Goal: Task Accomplishment & Management: Manage account settings

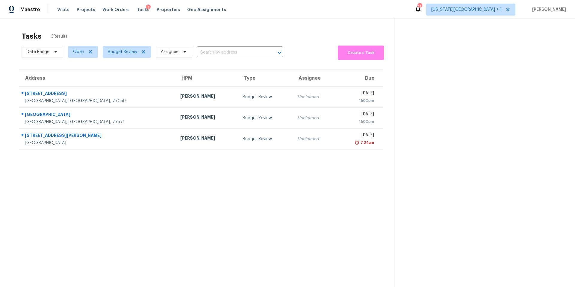
scroll to position [8, 0]
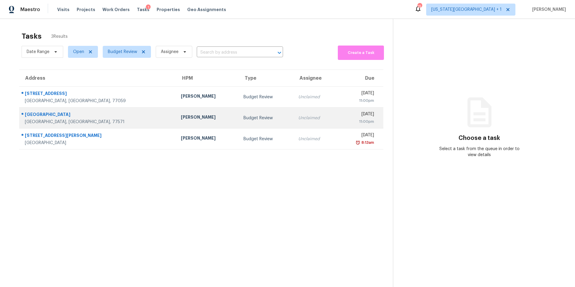
click at [181, 115] on div "[PERSON_NAME]" at bounding box center [207, 117] width 53 height 7
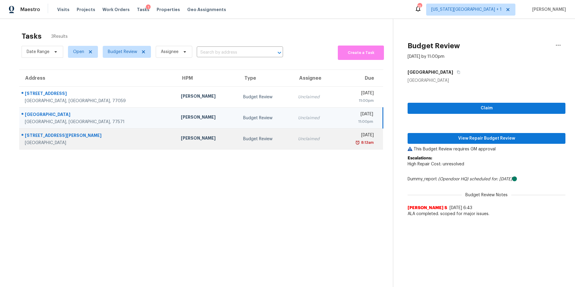
click at [181, 141] on div "[PERSON_NAME]" at bounding box center [207, 138] width 53 height 7
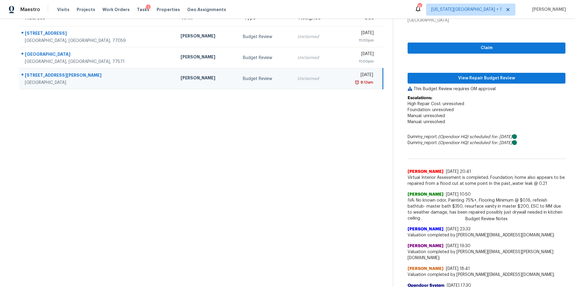
scroll to position [65, 0]
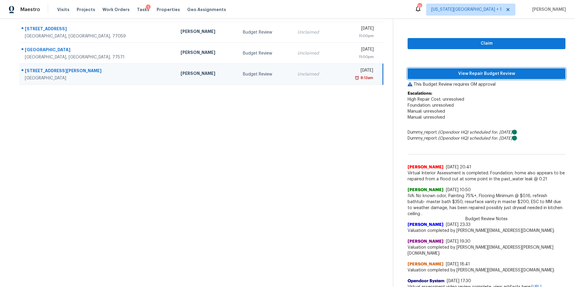
click at [460, 78] on button "View Repair Budget Review" at bounding box center [487, 73] width 158 height 11
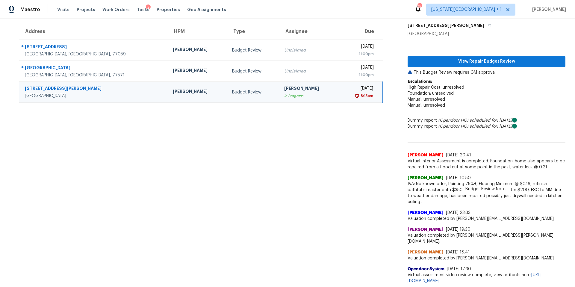
scroll to position [35, 0]
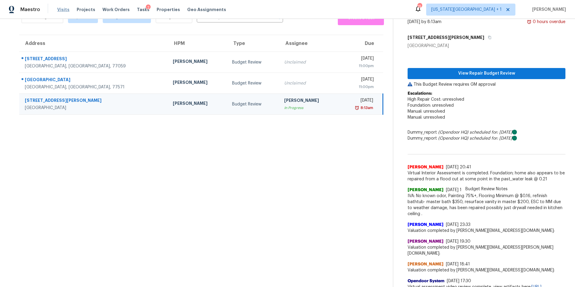
click at [57, 11] on span "Visits" at bounding box center [63, 10] width 12 height 6
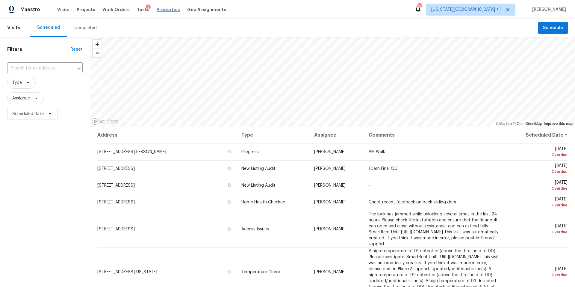
click at [158, 10] on span "Properties" at bounding box center [168, 10] width 23 height 6
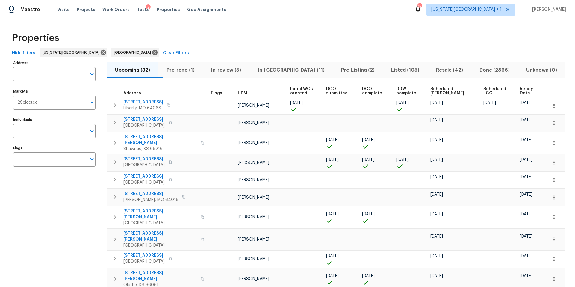
click at [29, 73] on input "text" at bounding box center [49, 74] width 73 height 14
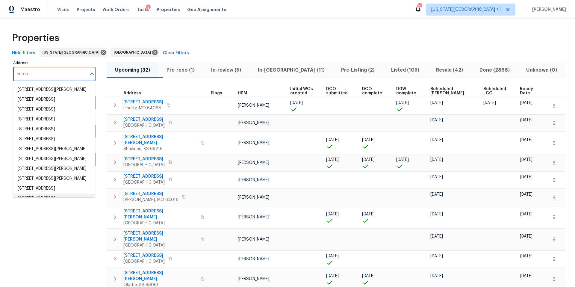
scroll to position [50, 0]
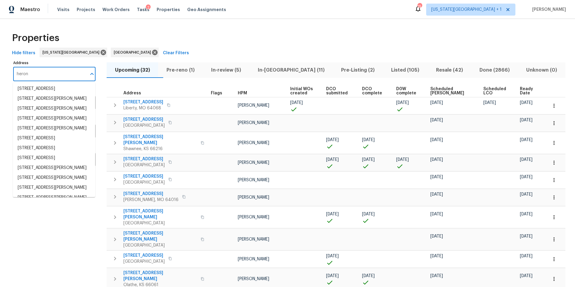
drag, startPoint x: 37, startPoint y: 73, endPoint x: 11, endPoint y: 71, distance: 25.5
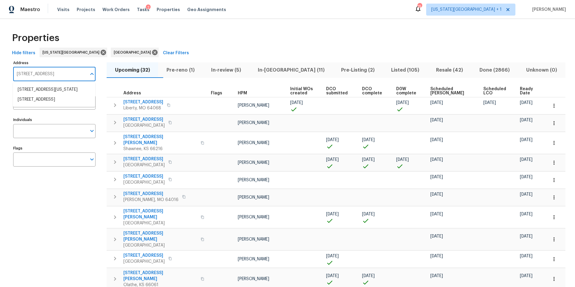
type input "141 N ave"
click at [57, 89] on li "141 20th Ave N Texas City TX 77590" at bounding box center [54, 90] width 82 height 10
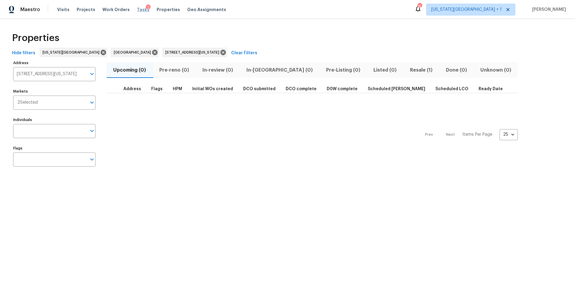
click at [138, 7] on span "Tasks" at bounding box center [143, 9] width 13 height 4
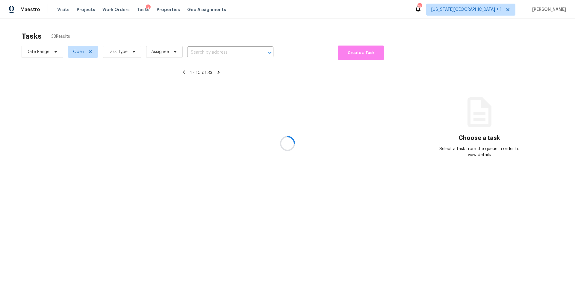
click at [120, 53] on div at bounding box center [287, 143] width 575 height 287
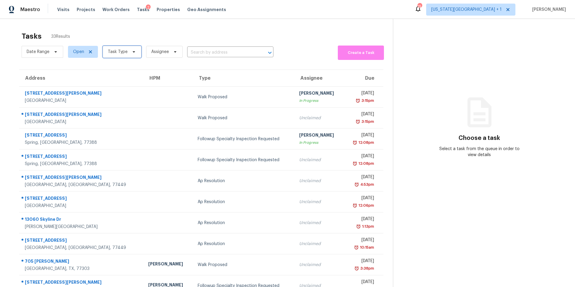
click at [120, 53] on span "Task Type" at bounding box center [118, 52] width 20 height 6
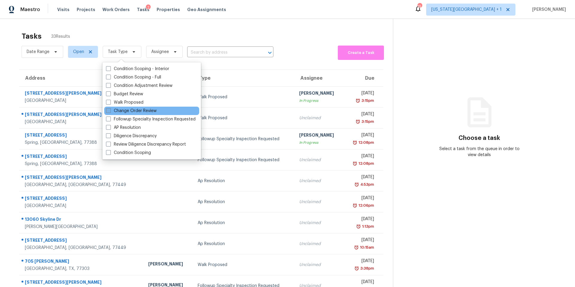
click at [112, 109] on label "Change Order Review" at bounding box center [131, 111] width 51 height 6
click at [110, 109] on input "Change Order Review" at bounding box center [108, 110] width 4 height 4
checkbox input "true"
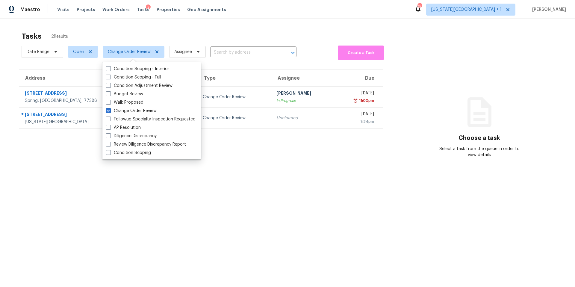
click at [62, 191] on section "Tasks 2 Results Date Range Open Change Order Review Assignee ​ Create a Task Ad…" at bounding box center [201, 166] width 383 height 277
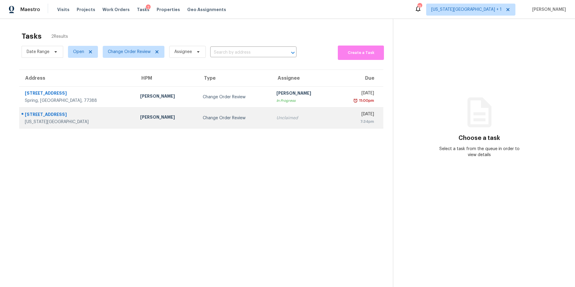
click at [99, 115] on div "7701 E 118th Ter" at bounding box center [78, 114] width 106 height 7
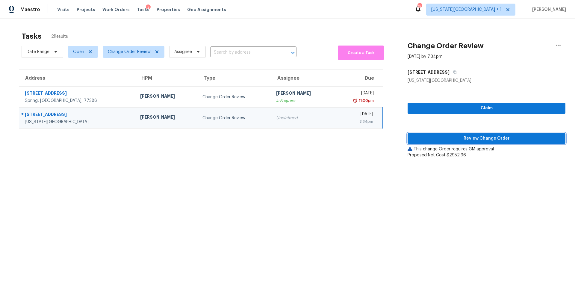
click at [434, 138] on span "Review Change Order" at bounding box center [487, 138] width 148 height 7
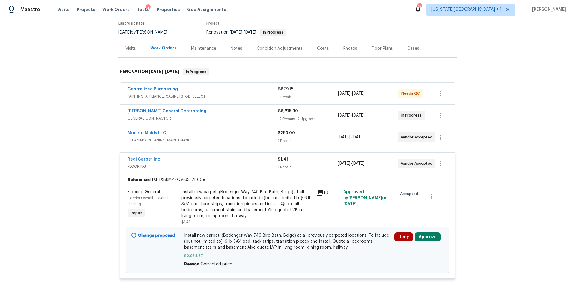
scroll to position [83, 0]
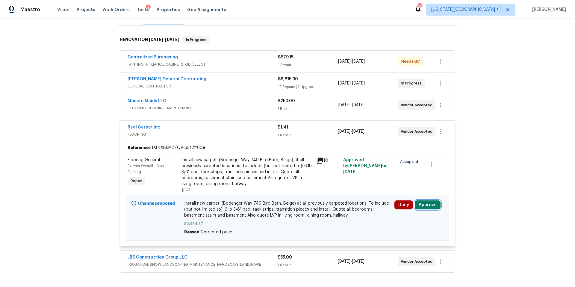
click at [425, 207] on button "Approve" at bounding box center [428, 204] width 26 height 9
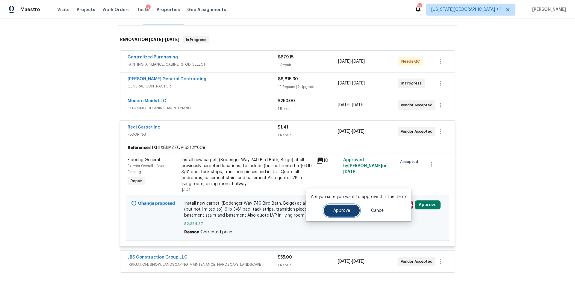
click at [344, 210] on span "Approve" at bounding box center [341, 211] width 17 height 4
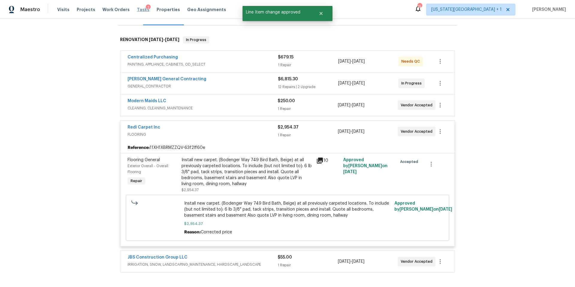
click at [137, 10] on span "Tasks" at bounding box center [143, 9] width 13 height 4
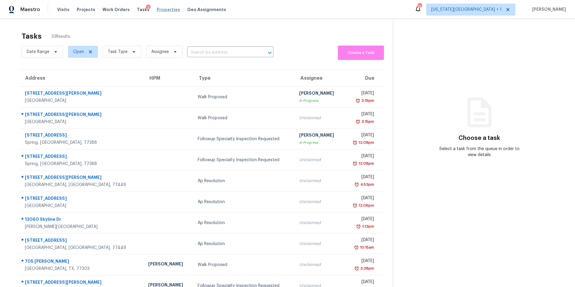
click at [161, 11] on span "Properties" at bounding box center [168, 10] width 23 height 6
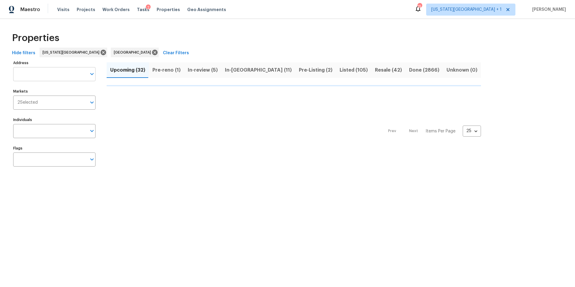
click at [43, 74] on input "Address" at bounding box center [49, 74] width 73 height 14
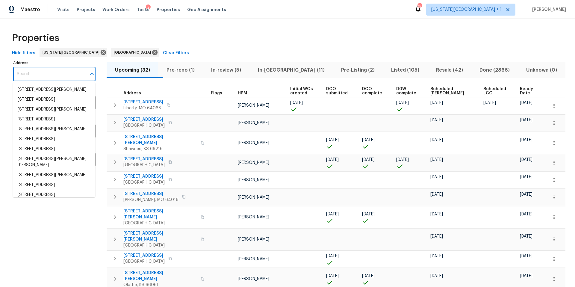
click at [43, 74] on input "Address" at bounding box center [49, 74] width 73 height 14
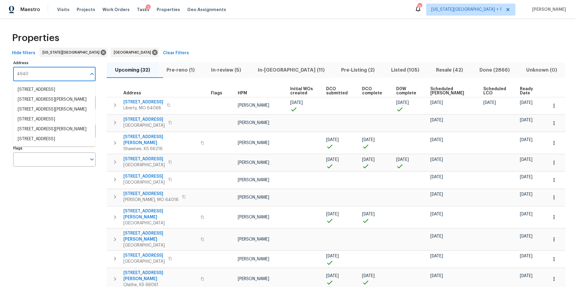
type input "4940"
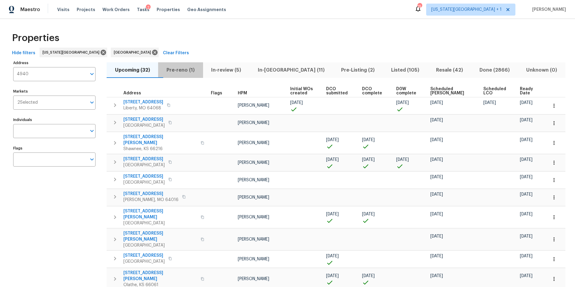
click at [184, 72] on span "Pre-reno (1)" at bounding box center [180, 70] width 37 height 8
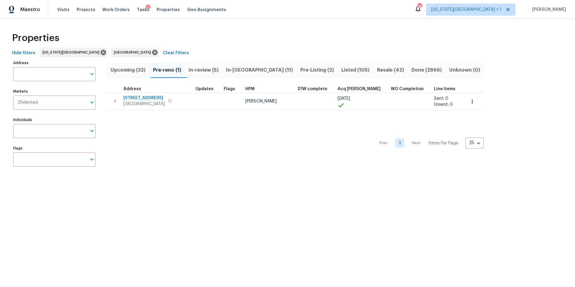
click at [124, 67] on span "Upcoming (32)" at bounding box center [127, 70] width 35 height 8
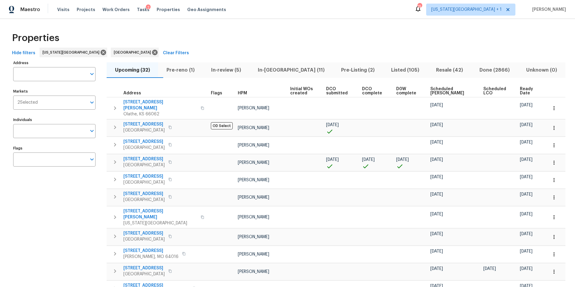
click at [331, 90] on span "DCO submitted" at bounding box center [338, 91] width 25 height 8
click at [327, 92] on span "DCO submitted" at bounding box center [338, 91] width 25 height 8
click at [326, 89] on span "DCO submitted" at bounding box center [338, 91] width 25 height 8
click at [326, 94] on span "DCO submitted" at bounding box center [338, 91] width 25 height 8
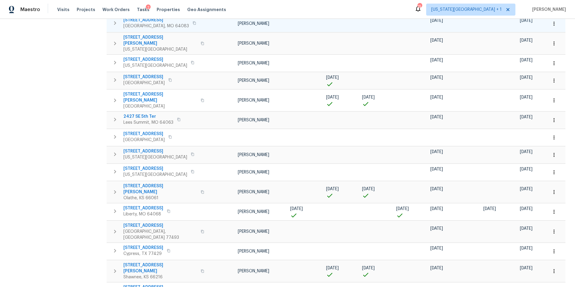
scroll to position [267, 0]
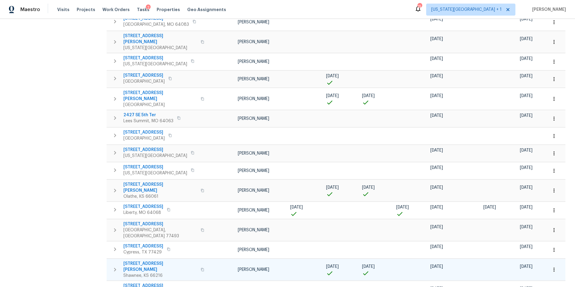
click at [144, 261] on span "[STREET_ADDRESS][PERSON_NAME]" at bounding box center [160, 267] width 74 height 12
click at [556, 267] on icon "button" at bounding box center [554, 270] width 6 height 6
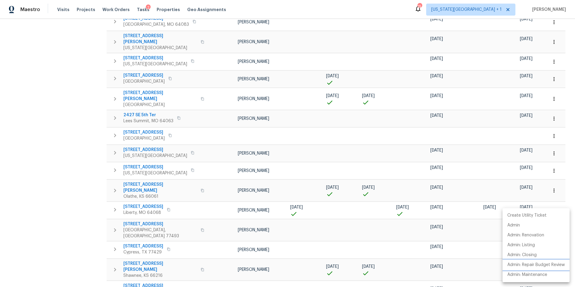
click at [523, 266] on p "Admin: Repair Budget Review" at bounding box center [537, 265] width 58 height 6
click at [162, 10] on div at bounding box center [287, 143] width 575 height 287
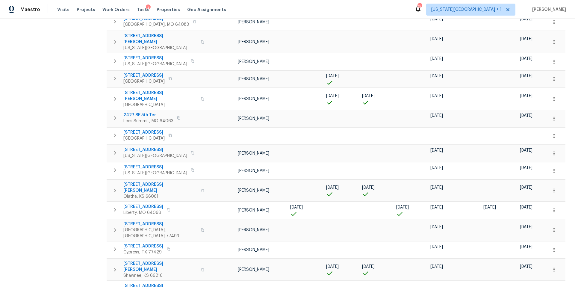
click at [162, 10] on span "Properties" at bounding box center [168, 10] width 23 height 6
click at [158, 12] on span "Properties" at bounding box center [168, 10] width 23 height 6
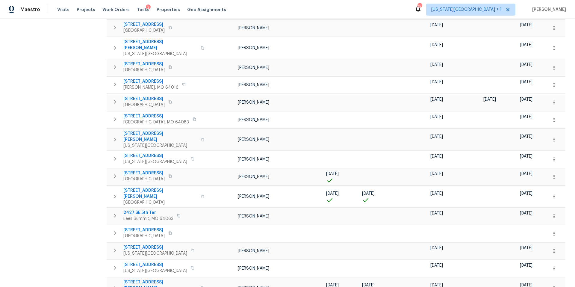
scroll to position [127, 0]
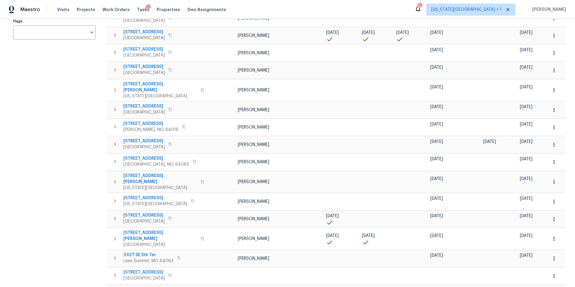
click at [146, 6] on div "2" at bounding box center [148, 7] width 5 height 6
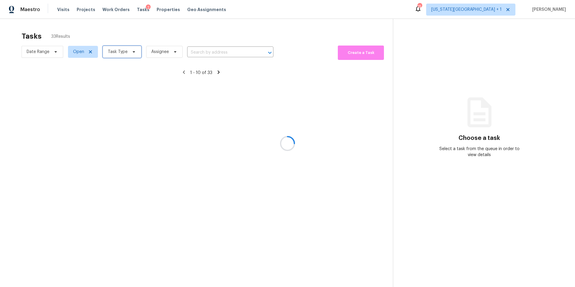
click at [126, 52] on span "Task Type" at bounding box center [118, 52] width 20 height 6
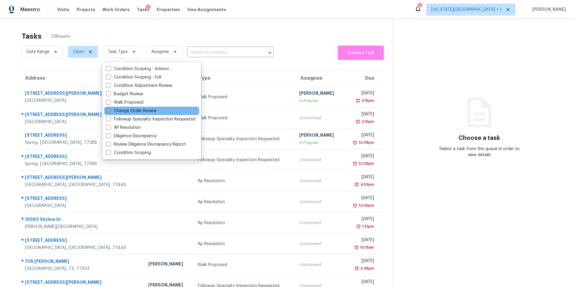
click at [117, 112] on label "Change Order Review" at bounding box center [131, 111] width 51 height 6
click at [110, 112] on input "Change Order Review" at bounding box center [108, 110] width 4 height 4
checkbox input "true"
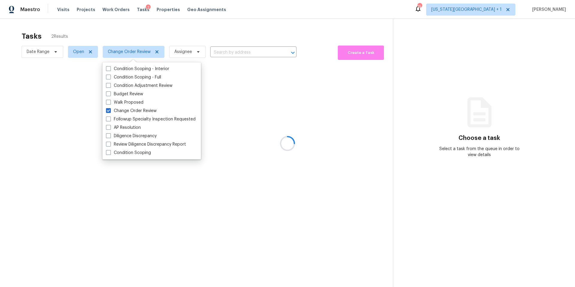
click at [134, 34] on div at bounding box center [287, 143] width 575 height 287
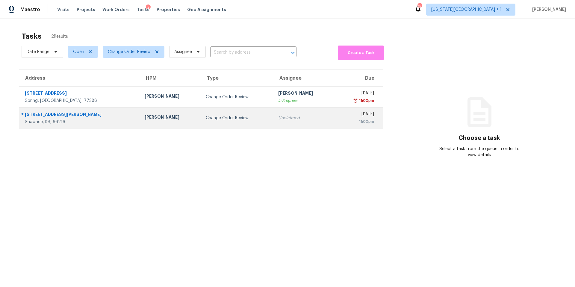
click at [145, 120] on div "[PERSON_NAME]" at bounding box center [171, 117] width 52 height 7
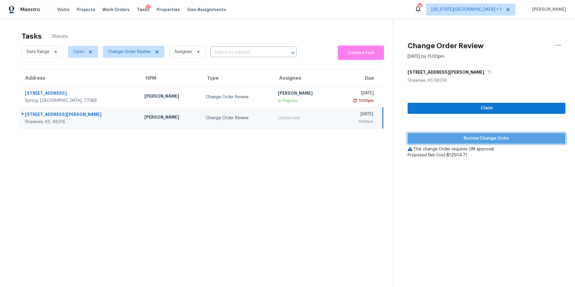
click at [431, 140] on span "Review Change Order" at bounding box center [487, 138] width 148 height 7
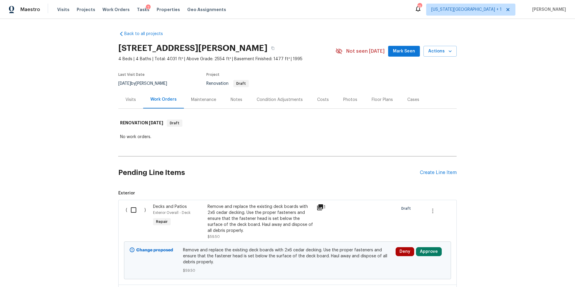
click at [322, 209] on icon at bounding box center [320, 207] width 7 height 7
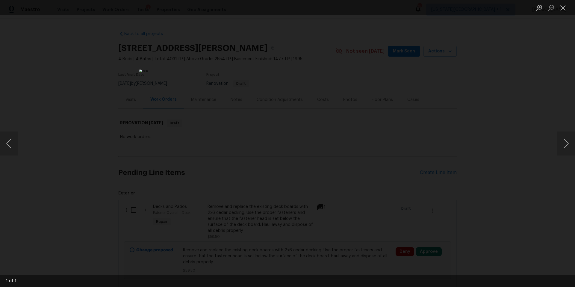
click at [438, 99] on div "Lightbox" at bounding box center [287, 143] width 575 height 287
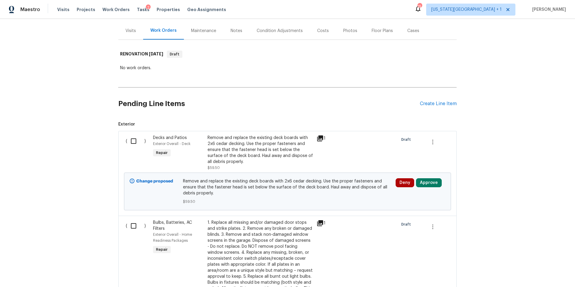
scroll to position [75, 0]
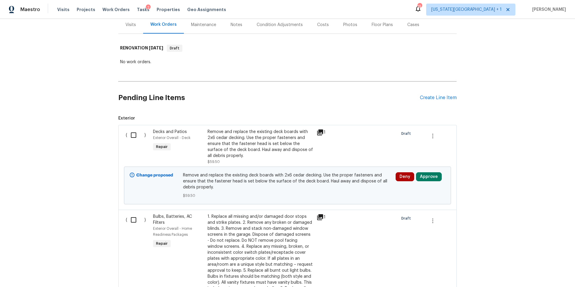
click at [321, 132] on icon at bounding box center [320, 132] width 6 height 6
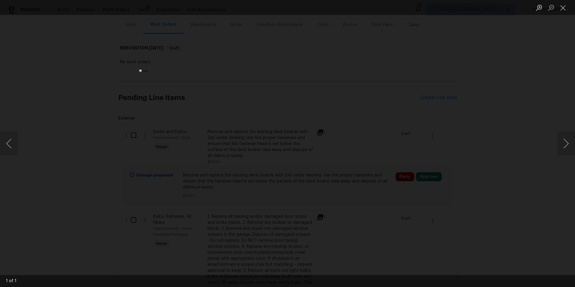
click at [399, 143] on div "Lightbox" at bounding box center [287, 143] width 575 height 287
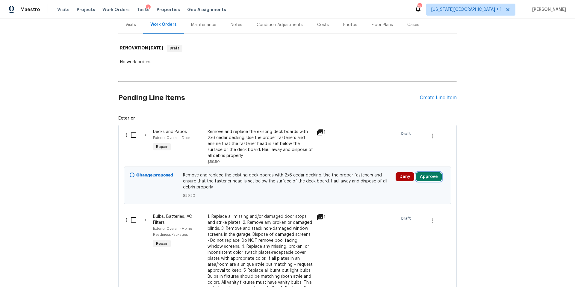
click at [426, 178] on button "Approve" at bounding box center [429, 176] width 26 height 9
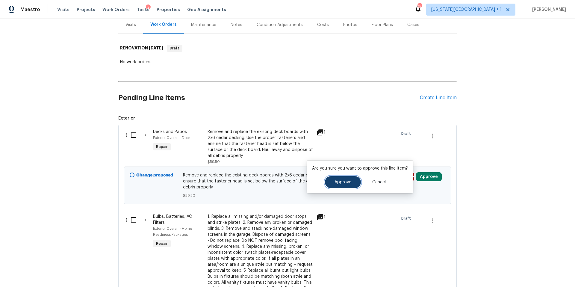
click at [355, 182] on button "Approve" at bounding box center [343, 182] width 36 height 12
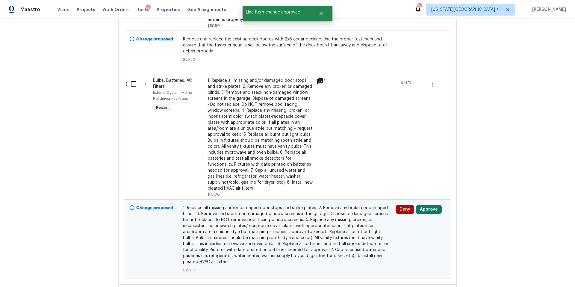
scroll to position [212, 0]
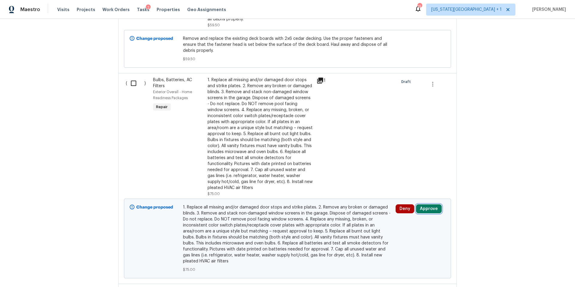
click at [429, 206] on button "Approve" at bounding box center [429, 208] width 26 height 9
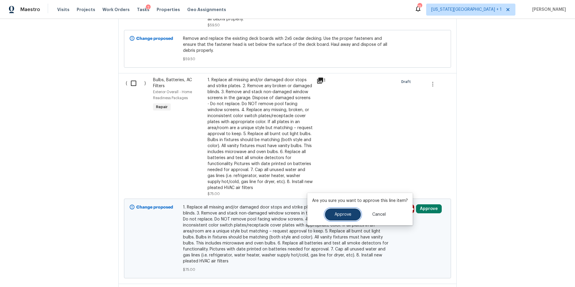
click at [336, 215] on span "Approve" at bounding box center [343, 214] width 17 height 4
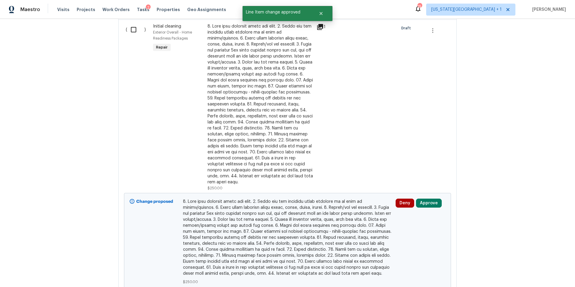
scroll to position [477, 0]
click at [428, 198] on button "Approve" at bounding box center [429, 202] width 26 height 9
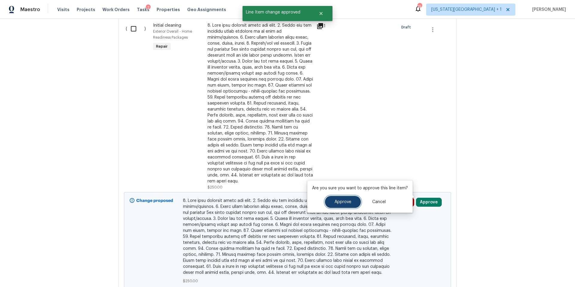
click at [354, 207] on button "Approve" at bounding box center [343, 202] width 36 height 12
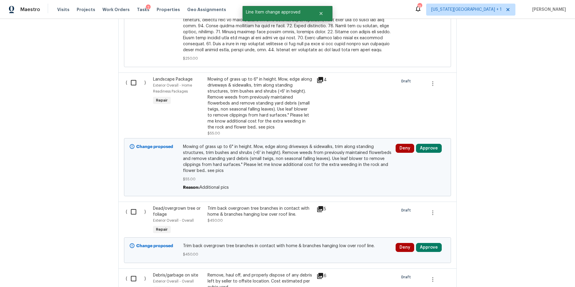
scroll to position [701, 0]
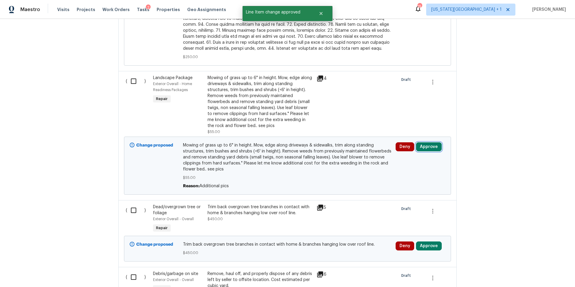
click at [426, 142] on button "Approve" at bounding box center [429, 146] width 26 height 9
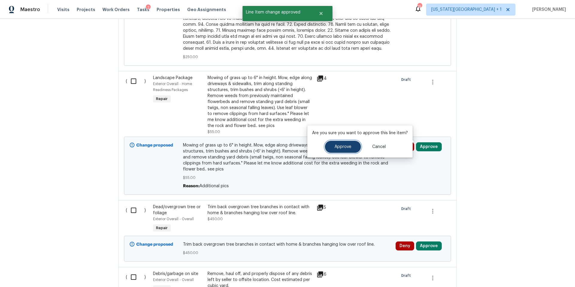
click at [344, 149] on button "Approve" at bounding box center [343, 147] width 36 height 12
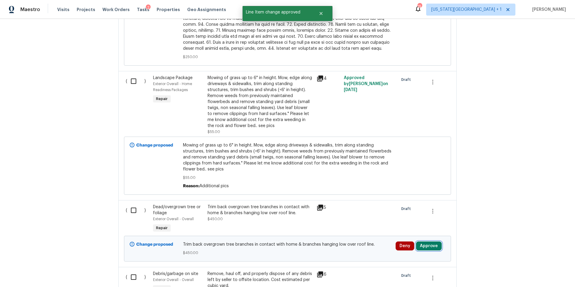
click at [427, 241] on button "Approve" at bounding box center [429, 245] width 26 height 9
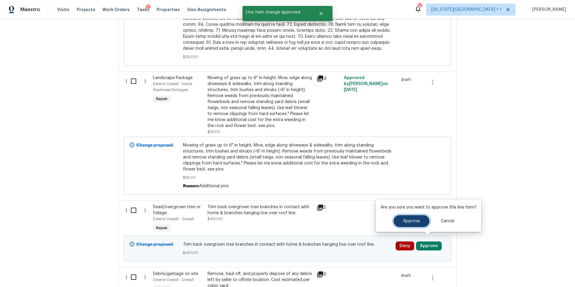
click at [400, 221] on button "Approve" at bounding box center [412, 221] width 36 height 12
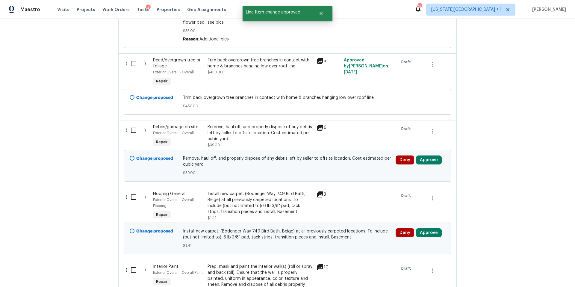
scroll to position [861, 0]
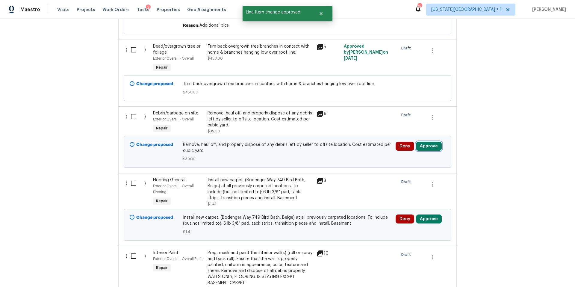
click at [426, 142] on button "Approve" at bounding box center [429, 146] width 26 height 9
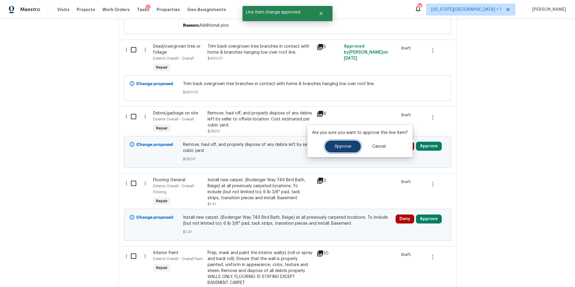
click at [354, 146] on button "Approve" at bounding box center [343, 147] width 36 height 12
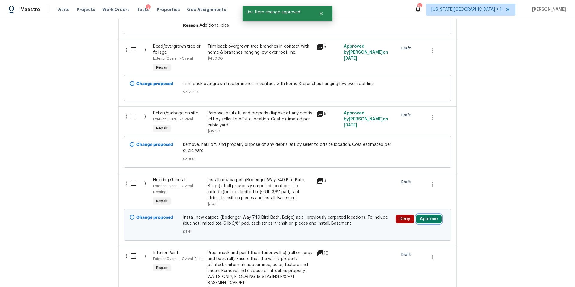
click at [430, 215] on button "Approve" at bounding box center [429, 219] width 26 height 9
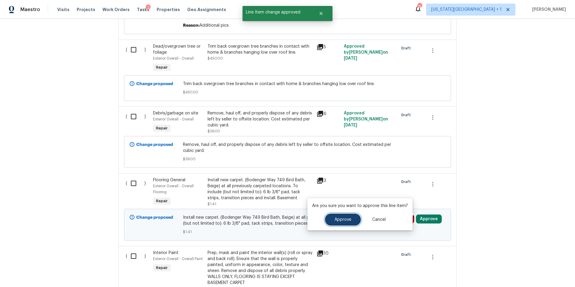
click at [347, 218] on span "Approve" at bounding box center [343, 220] width 17 height 4
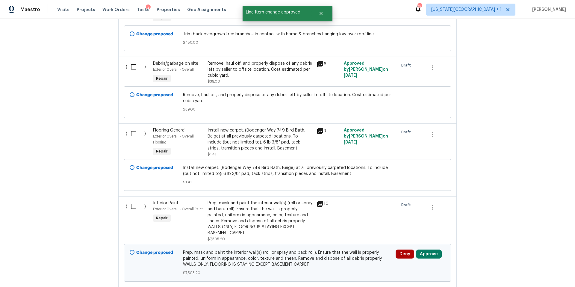
scroll to position [912, 0]
click at [423, 250] on button "Approve" at bounding box center [429, 253] width 26 height 9
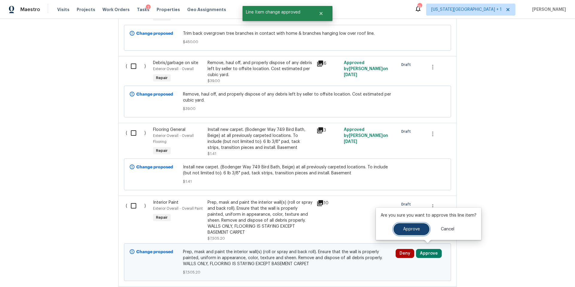
click at [407, 229] on span "Approve" at bounding box center [411, 229] width 17 height 4
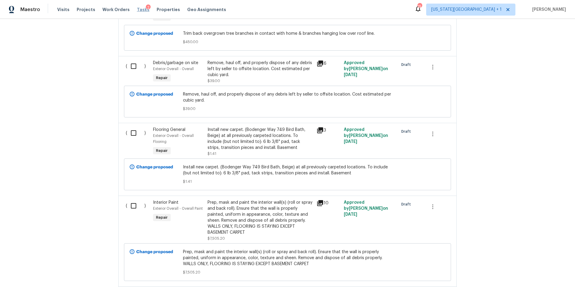
click at [137, 9] on span "Tasks" at bounding box center [143, 9] width 13 height 4
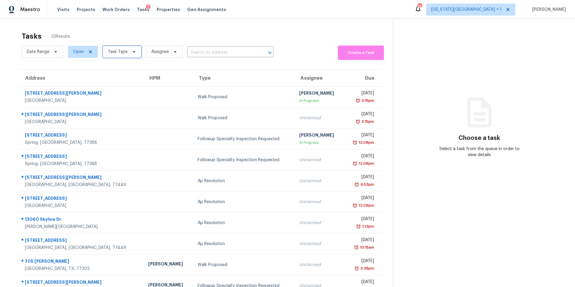
click at [123, 54] on span "Task Type" at bounding box center [118, 52] width 20 height 6
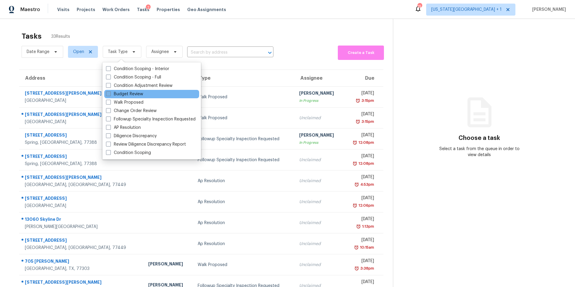
click at [118, 95] on label "Budget Review" at bounding box center [124, 94] width 37 height 6
click at [110, 95] on input "Budget Review" at bounding box center [108, 93] width 4 height 4
checkbox input "true"
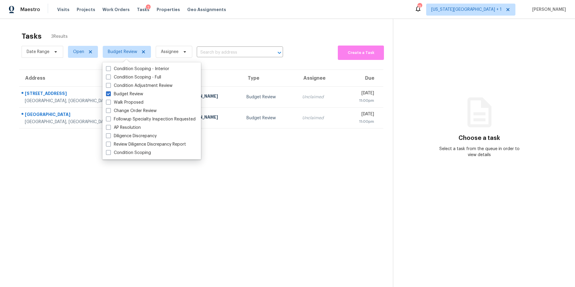
click at [140, 25] on div "Tasks 3 Results Date Range Open Budget Review Assignee ​ Create a Task Address …" at bounding box center [287, 162] width 575 height 287
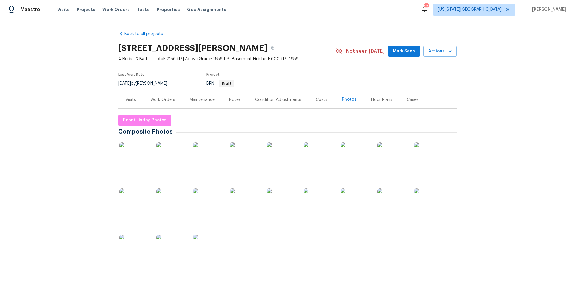
click at [64, 10] on span "Visits" at bounding box center [63, 10] width 12 height 6
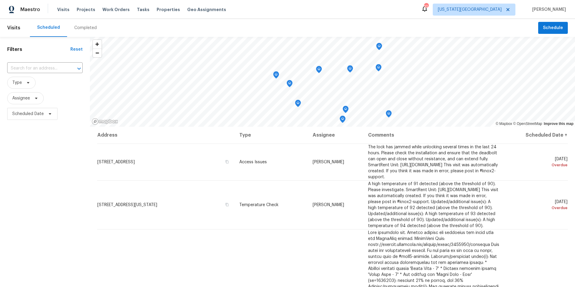
click at [78, 31] on div "Completed" at bounding box center [85, 28] width 22 height 6
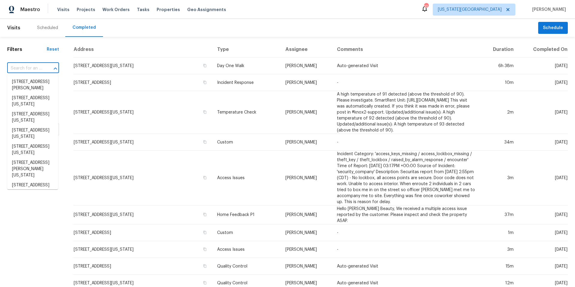
click at [32, 70] on input "text" at bounding box center [24, 68] width 35 height 9
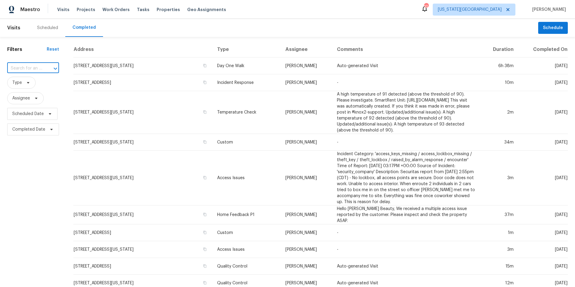
paste input "12235 Carola Forest Dr, Houston, TX 77044"
click at [41, 69] on div "12235 Carola Forest Dr, Houston, TX 77044 ​" at bounding box center [33, 68] width 52 height 9
type input "12235 Carola"
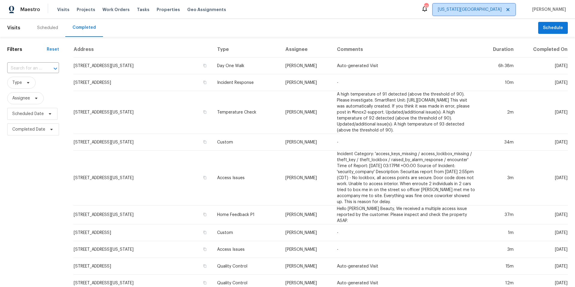
click at [502, 15] on span "Kansas City" at bounding box center [474, 10] width 83 height 12
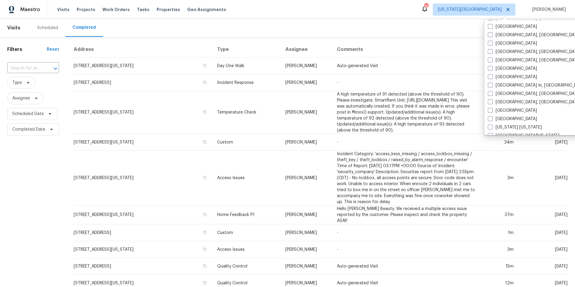
scroll to position [208, 0]
click at [490, 29] on span at bounding box center [490, 28] width 5 height 5
click at [490, 29] on input "Houston" at bounding box center [490, 28] width 4 height 4
checkbox input "true"
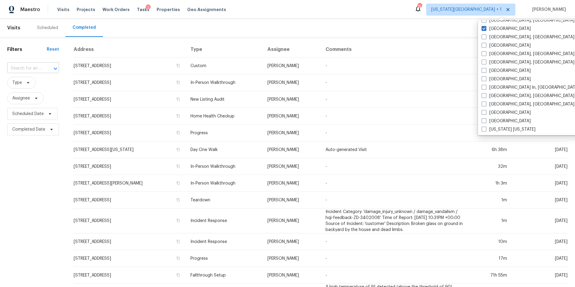
click at [18, 70] on input "text" at bounding box center [24, 68] width 35 height 9
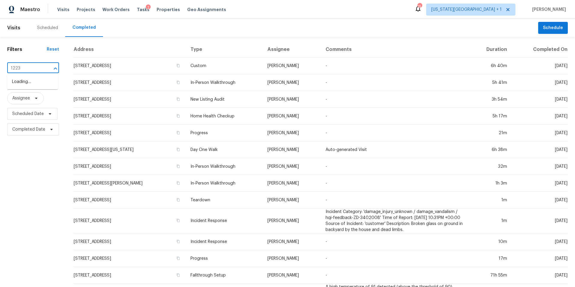
type input "12235"
click at [18, 89] on li "12235 Carola Forest Dr, Houston, TX 77044" at bounding box center [32, 85] width 51 height 16
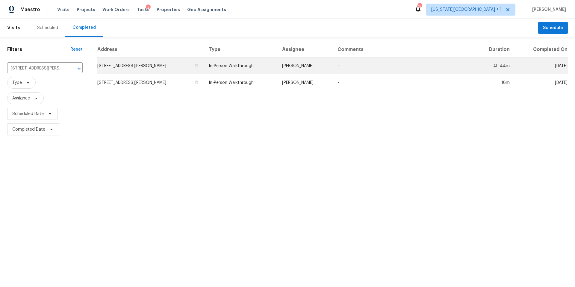
click at [133, 66] on td "12235 Carola Forest Dr, Houston, TX 77044" at bounding box center [150, 66] width 107 height 17
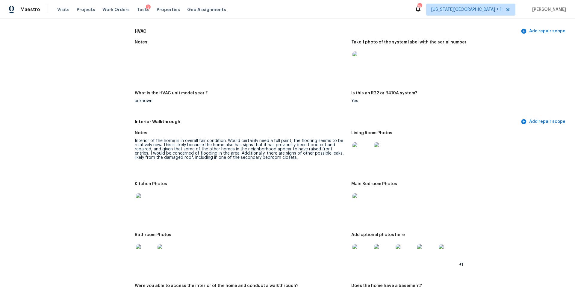
scroll to position [533, 0]
click at [363, 248] on img at bounding box center [362, 252] width 19 height 19
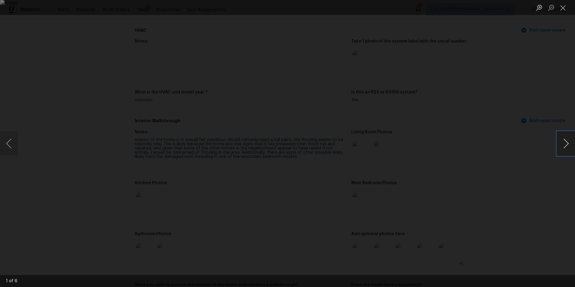
click at [568, 144] on button "Next image" at bounding box center [566, 144] width 18 height 24
click at [511, 102] on div "Lightbox" at bounding box center [287, 143] width 575 height 287
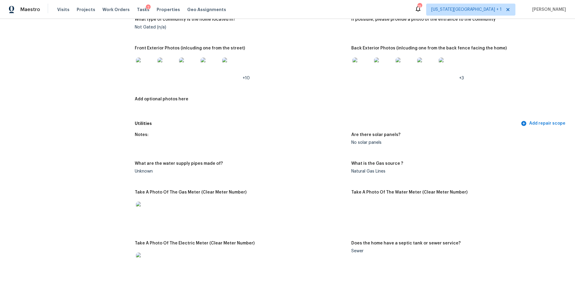
scroll to position [246, 0]
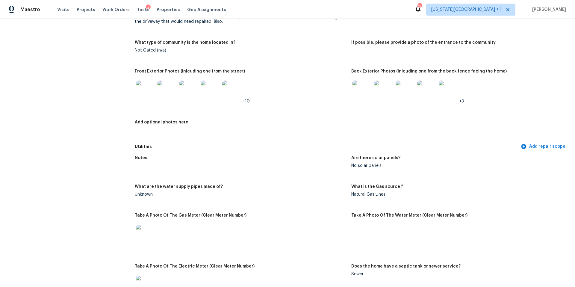
click at [140, 91] on img at bounding box center [145, 90] width 19 height 19
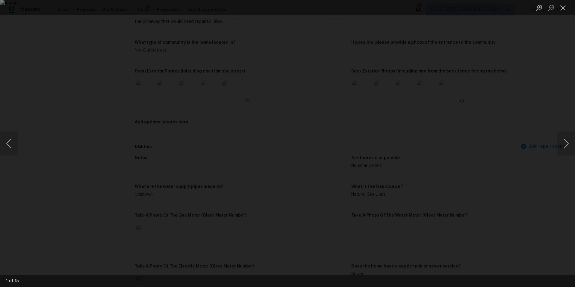
click at [572, 168] on div "Lightbox" at bounding box center [287, 143] width 575 height 287
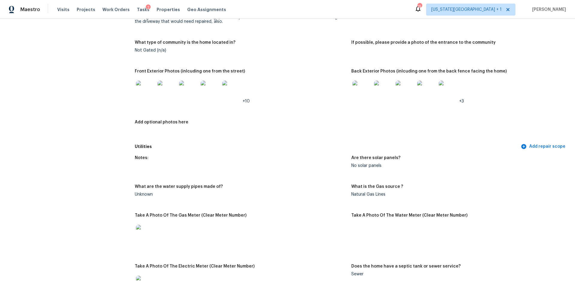
click at [169, 86] on img at bounding box center [167, 90] width 19 height 19
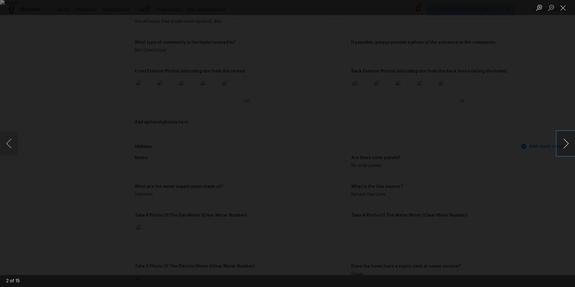
click at [565, 139] on button "Next image" at bounding box center [566, 144] width 18 height 24
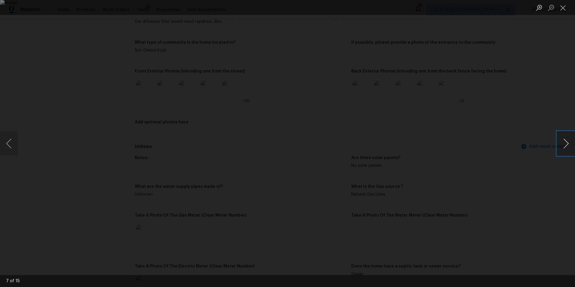
click at [565, 139] on button "Next image" at bounding box center [566, 144] width 18 height 24
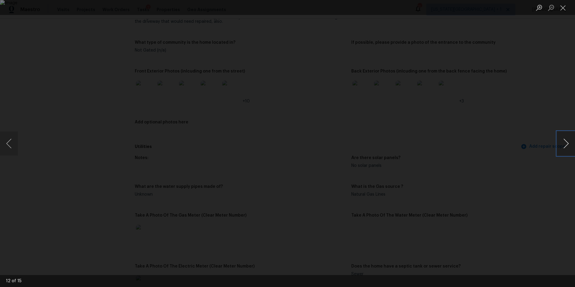
click at [565, 139] on button "Next image" at bounding box center [566, 144] width 18 height 24
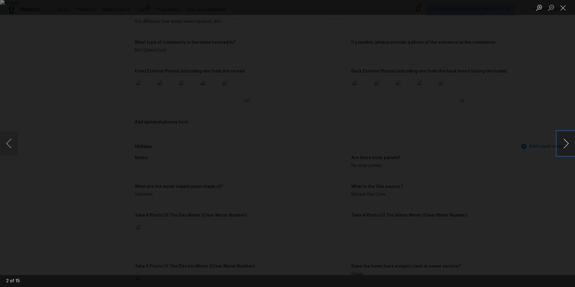
click at [565, 139] on button "Next image" at bounding box center [566, 144] width 18 height 24
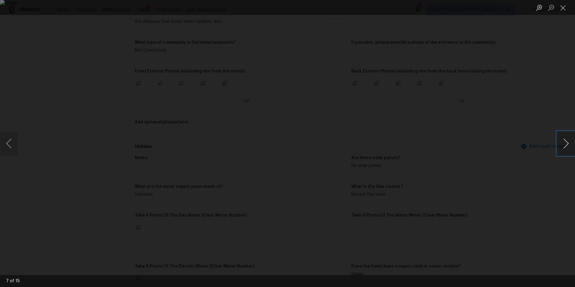
click at [565, 139] on button "Next image" at bounding box center [566, 144] width 18 height 24
click at [523, 108] on div "Lightbox" at bounding box center [287, 143] width 575 height 287
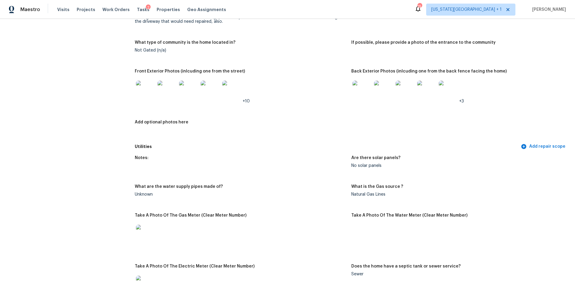
click at [358, 83] on img at bounding box center [362, 90] width 19 height 19
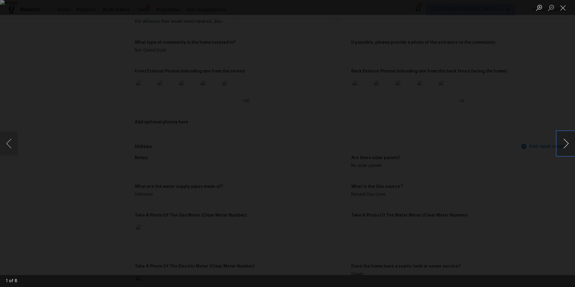
click at [561, 146] on button "Next image" at bounding box center [566, 144] width 18 height 24
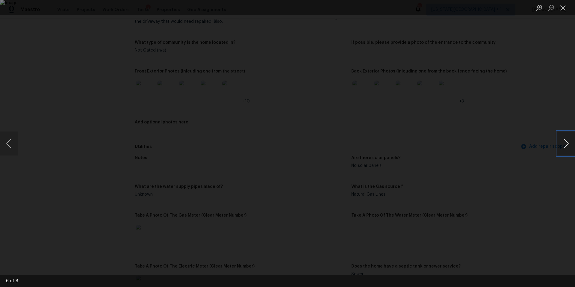
click at [561, 146] on button "Next image" at bounding box center [566, 144] width 18 height 24
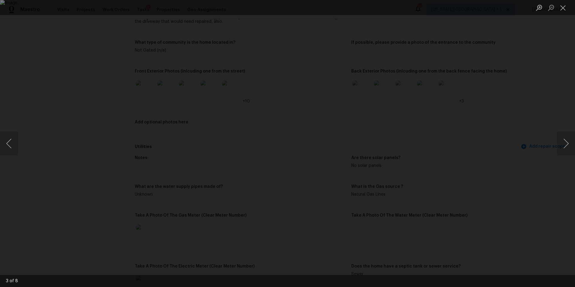
click at [519, 111] on div "Lightbox" at bounding box center [287, 143] width 575 height 287
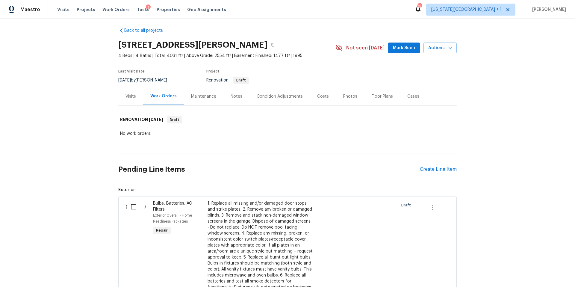
scroll to position [7, 0]
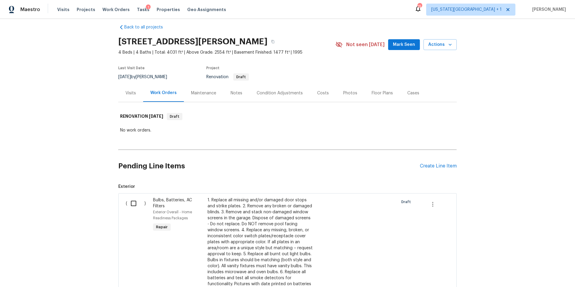
click at [130, 94] on div "Visits" at bounding box center [131, 93] width 10 height 6
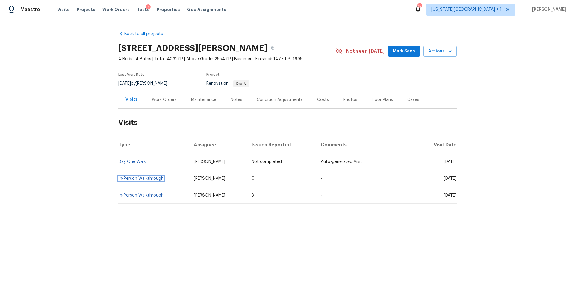
click at [141, 180] on link "In-Person Walkthrough" at bounding box center [141, 178] width 45 height 4
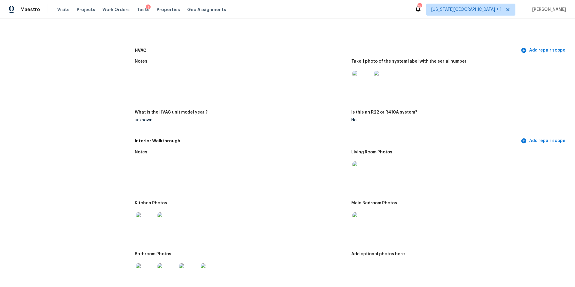
scroll to position [530, 0]
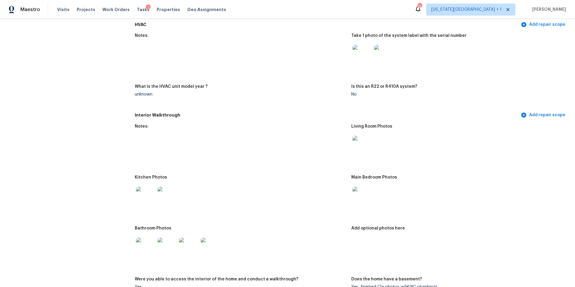
click at [150, 200] on img at bounding box center [145, 196] width 19 height 19
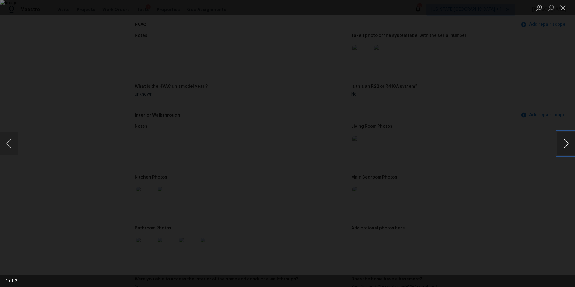
click at [570, 144] on button "Next image" at bounding box center [566, 144] width 18 height 24
click at [568, 144] on button "Next image" at bounding box center [566, 144] width 18 height 24
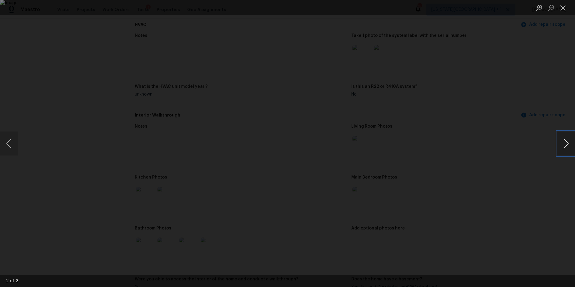
click at [568, 144] on button "Next image" at bounding box center [566, 144] width 18 height 24
click at [93, 39] on div "Lightbox" at bounding box center [287, 143] width 575 height 287
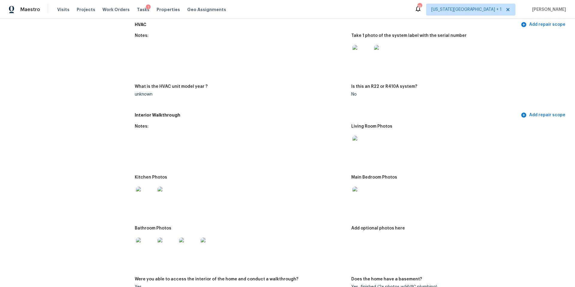
click at [148, 240] on img at bounding box center [145, 247] width 19 height 19
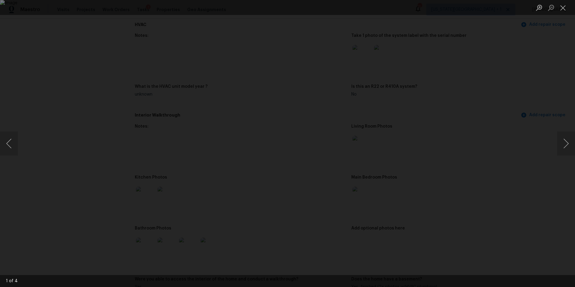
click at [525, 91] on div "Lightbox" at bounding box center [287, 143] width 575 height 287
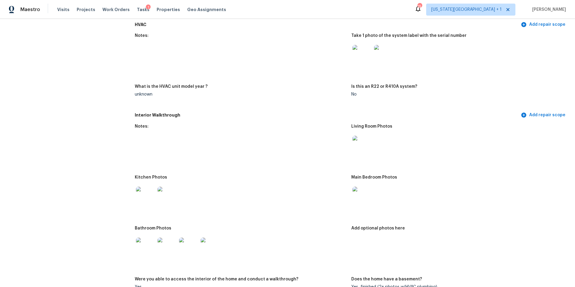
click at [170, 241] on img at bounding box center [167, 247] width 19 height 19
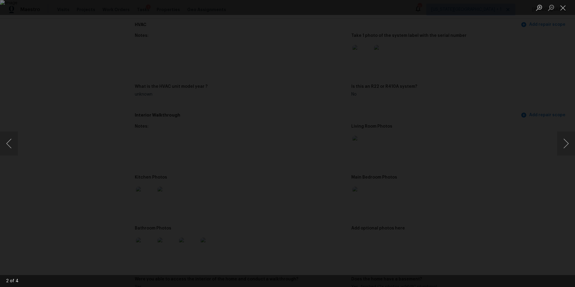
click at [542, 150] on div "Lightbox" at bounding box center [287, 143] width 575 height 287
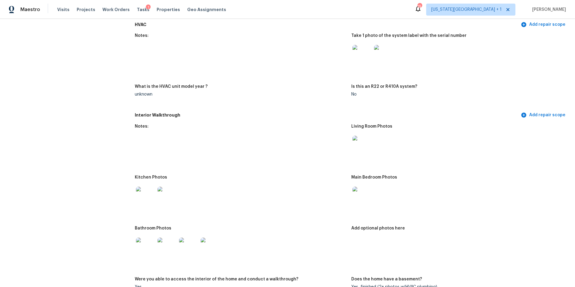
click at [178, 256] on figure "Bathroom Photos" at bounding box center [243, 248] width 217 height 44
click at [166, 193] on img at bounding box center [167, 196] width 19 height 19
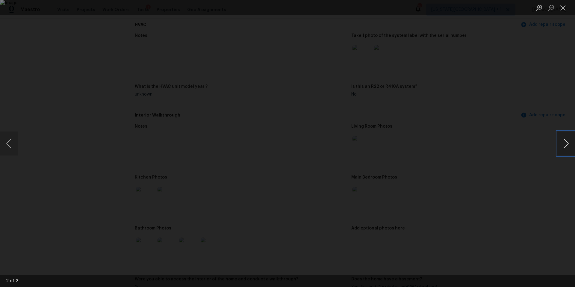
click at [562, 141] on button "Next image" at bounding box center [566, 144] width 18 height 24
click at [510, 132] on div "Lightbox" at bounding box center [287, 143] width 575 height 287
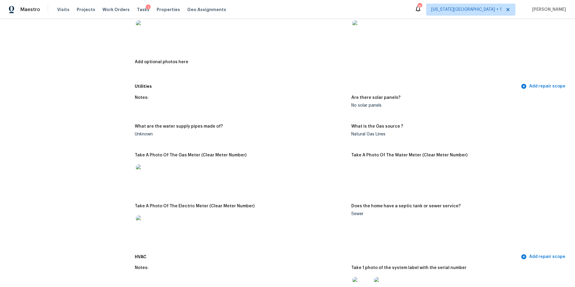
scroll to position [516, 0]
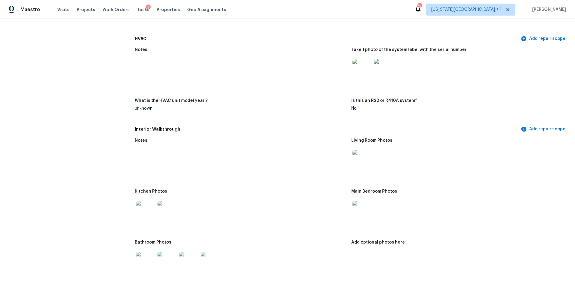
click at [148, 248] on div at bounding box center [146, 261] width 22 height 26
click at [148, 256] on img at bounding box center [145, 261] width 19 height 19
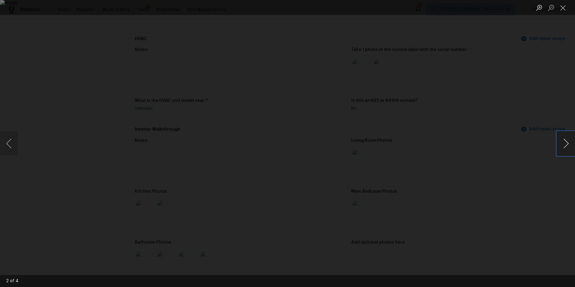
click at [570, 146] on button "Next image" at bounding box center [566, 144] width 18 height 24
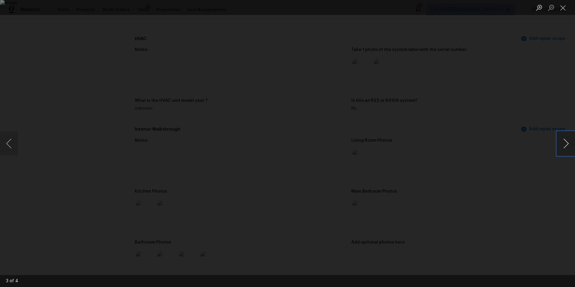
click at [570, 146] on button "Next image" at bounding box center [566, 144] width 18 height 24
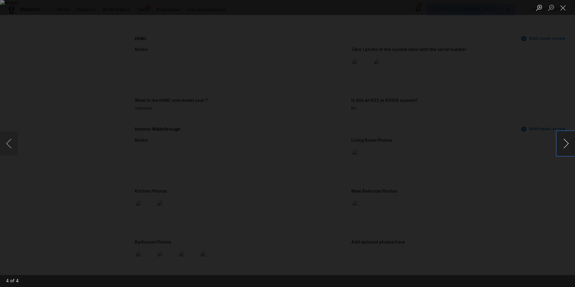
click at [570, 146] on button "Next image" at bounding box center [566, 144] width 18 height 24
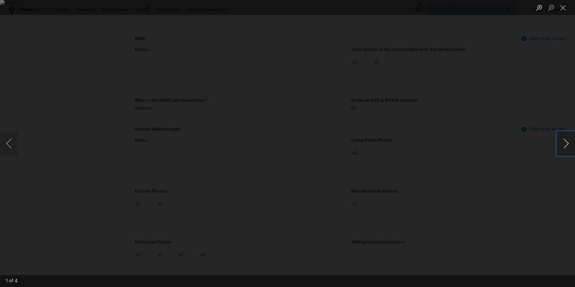
click at [570, 146] on button "Next image" at bounding box center [566, 144] width 18 height 24
click at [558, 140] on button "Next image" at bounding box center [566, 144] width 18 height 24
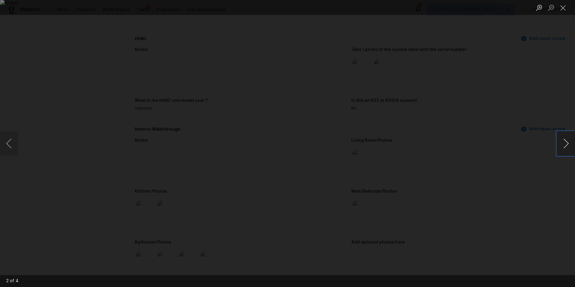
click at [558, 140] on button "Next image" at bounding box center [566, 144] width 18 height 24
click at [508, 135] on div "Lightbox" at bounding box center [287, 143] width 575 height 287
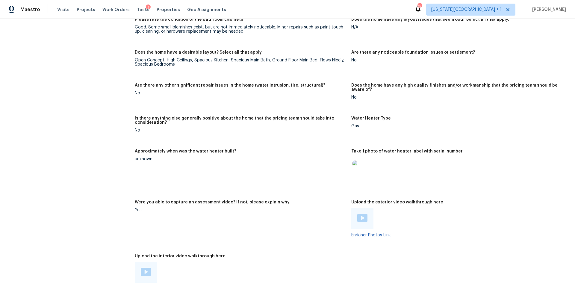
scroll to position [948, 0]
click at [163, 10] on span "Properties" at bounding box center [168, 10] width 23 height 6
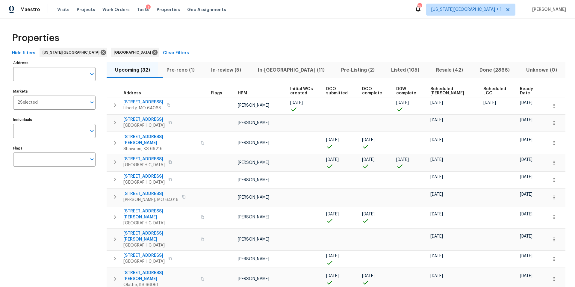
click at [36, 74] on input "text" at bounding box center [49, 74] width 73 height 14
click at [36, 74] on input "Address" at bounding box center [49, 74] width 73 height 14
type input "141 20th"
click at [35, 89] on li "141 20th Ave N Texas City TX 77590" at bounding box center [54, 90] width 82 height 10
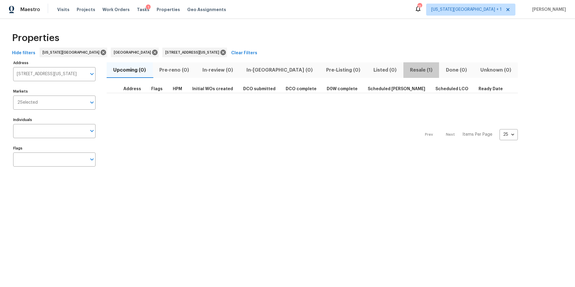
click at [407, 70] on span "Resale (1)" at bounding box center [421, 70] width 29 height 8
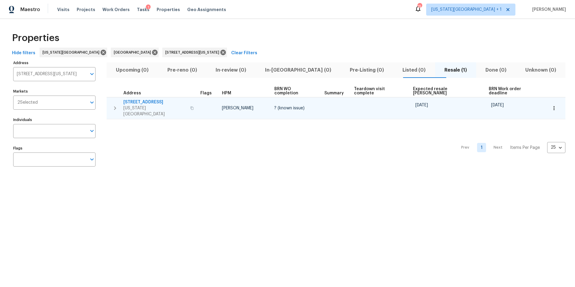
click at [143, 100] on span "[STREET_ADDRESS]" at bounding box center [154, 102] width 63 height 6
click at [141, 100] on span "[STREET_ADDRESS]" at bounding box center [154, 102] width 63 height 6
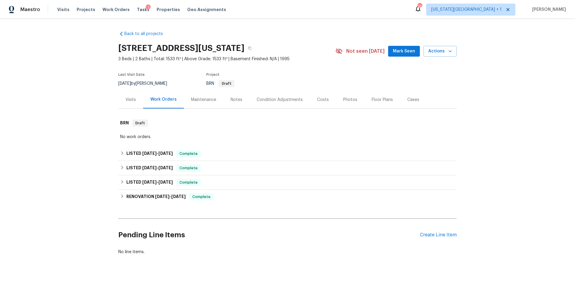
click at [134, 99] on div "Visits" at bounding box center [131, 100] width 10 height 6
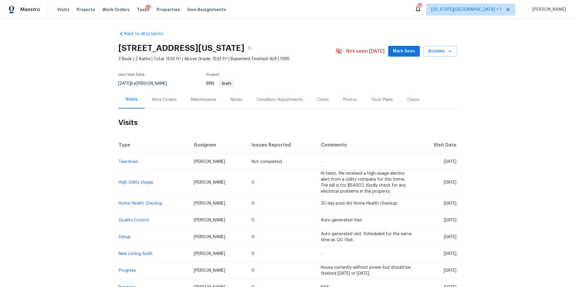
scroll to position [83, 0]
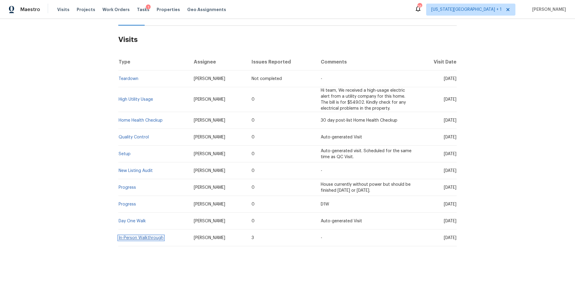
click at [135, 238] on link "In-Person Walkthrough" at bounding box center [141, 238] width 45 height 4
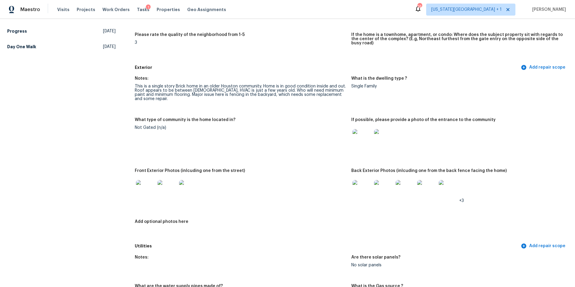
scroll to position [209, 0]
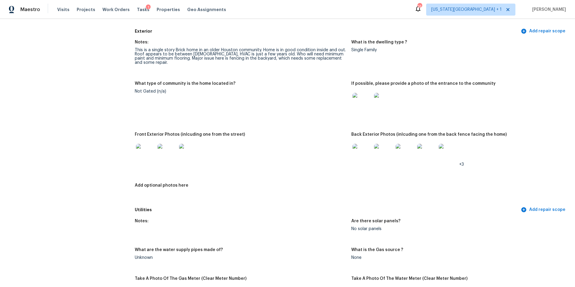
click at [147, 151] on img at bounding box center [145, 153] width 19 height 19
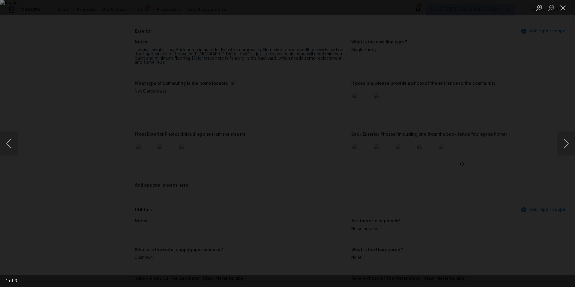
click at [408, 135] on img "Lightbox" at bounding box center [287, 143] width 575 height 287
click at [423, 140] on img "Lightbox" at bounding box center [287, 143] width 575 height 287
click at [466, 117] on div "Lightbox" at bounding box center [287, 143] width 575 height 287
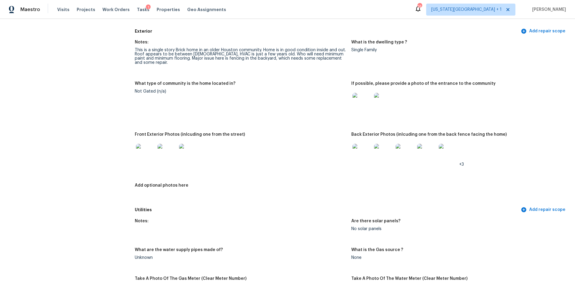
click at [187, 148] on img at bounding box center [188, 153] width 19 height 19
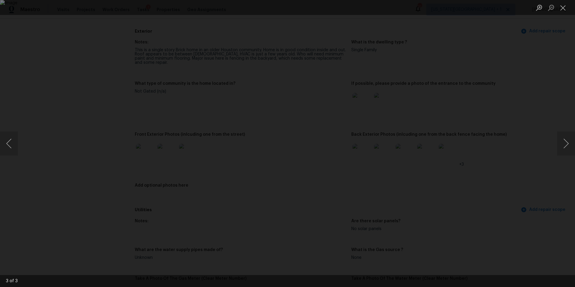
click at [433, 134] on img "Lightbox" at bounding box center [287, 143] width 575 height 287
click at [470, 103] on div "Lightbox" at bounding box center [287, 143] width 575 height 287
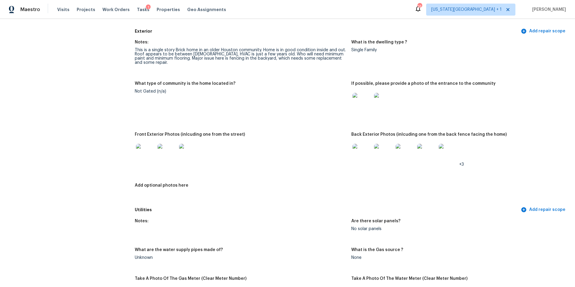
click at [365, 149] on img at bounding box center [362, 153] width 19 height 19
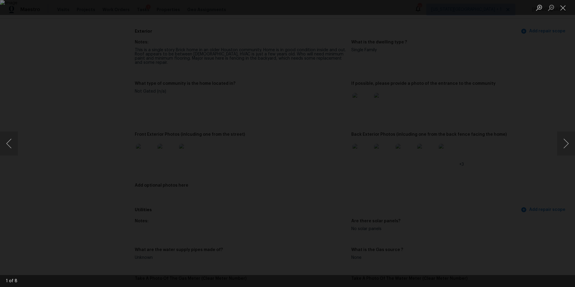
click at [469, 101] on div "Lightbox" at bounding box center [287, 143] width 575 height 287
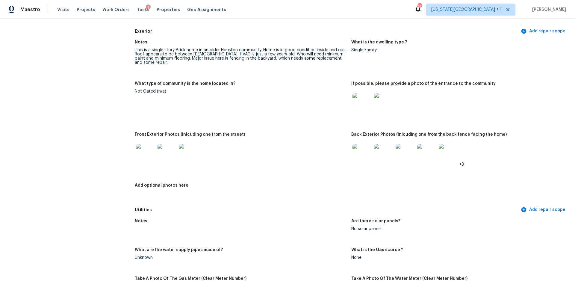
click at [401, 152] on img at bounding box center [405, 153] width 19 height 19
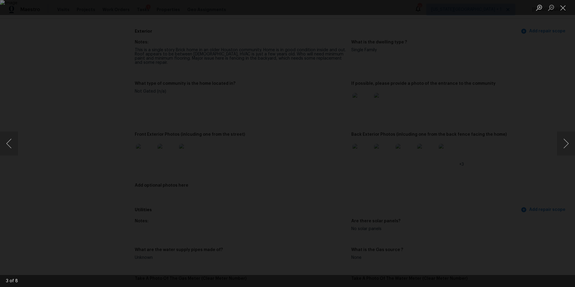
click at [360, 35] on div "Lightbox" at bounding box center [287, 143] width 575 height 287
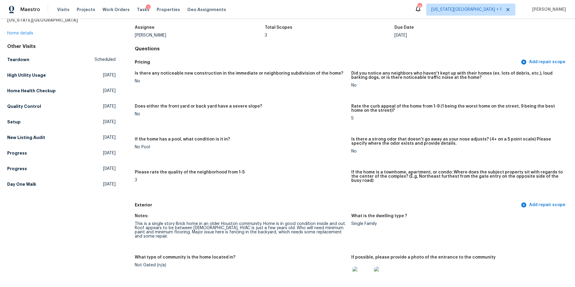
scroll to position [0, 0]
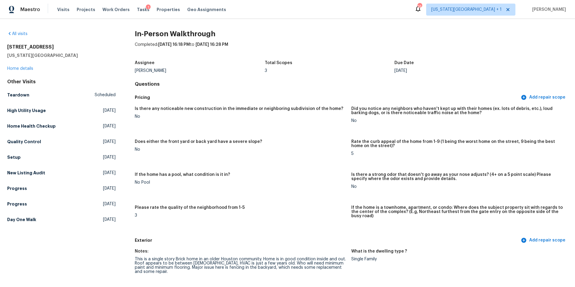
click at [22, 66] on div "[STREET_ADDRESS][US_STATE] Home details" at bounding box center [61, 58] width 108 height 28
click at [21, 69] on link "Home details" at bounding box center [20, 69] width 26 height 4
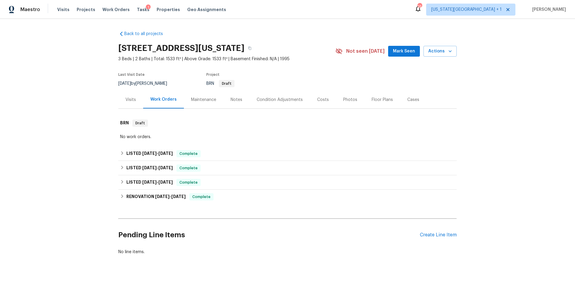
click at [353, 97] on div "Photos" at bounding box center [350, 100] width 14 height 6
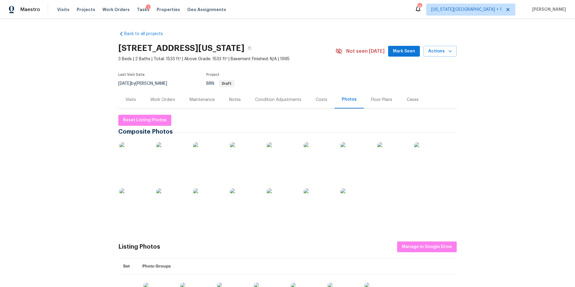
click at [362, 152] on img at bounding box center [356, 157] width 30 height 30
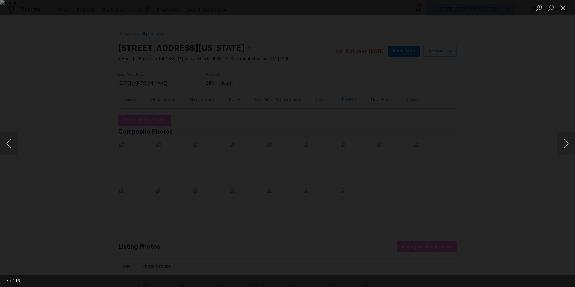
click at [427, 134] on img "Lightbox" at bounding box center [287, 143] width 575 height 287
click at [434, 131] on img "Lightbox" at bounding box center [287, 143] width 575 height 287
click at [472, 78] on div "Lightbox" at bounding box center [287, 143] width 575 height 287
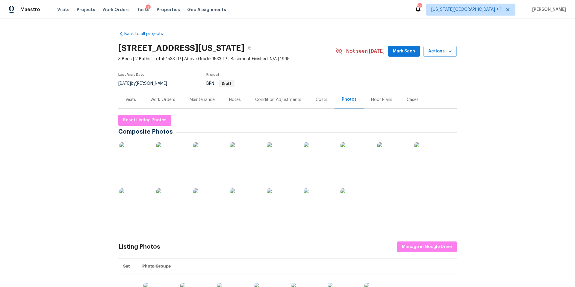
click at [239, 162] on img at bounding box center [245, 157] width 30 height 30
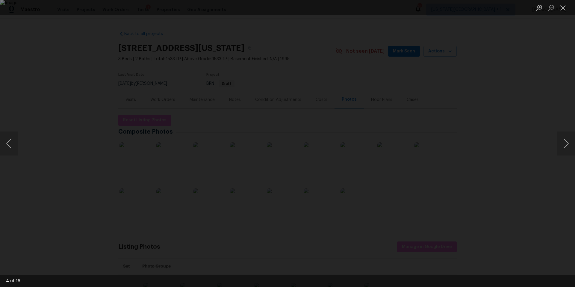
click at [475, 76] on div "Lightbox" at bounding box center [287, 143] width 575 height 287
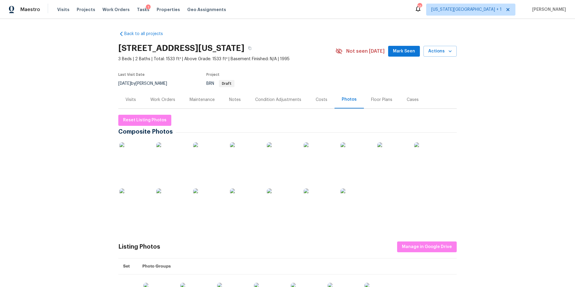
click at [140, 202] on img at bounding box center [135, 203] width 30 height 30
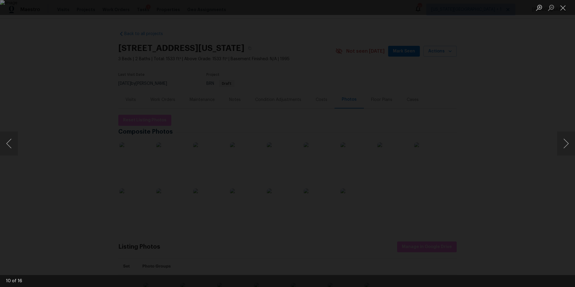
click at [464, 71] on div "Lightbox" at bounding box center [287, 143] width 575 height 287
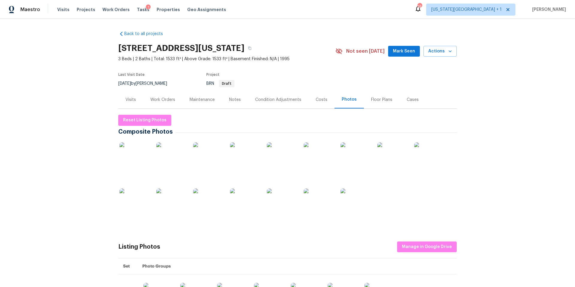
click at [172, 101] on div "Work Orders" at bounding box center [162, 100] width 25 height 6
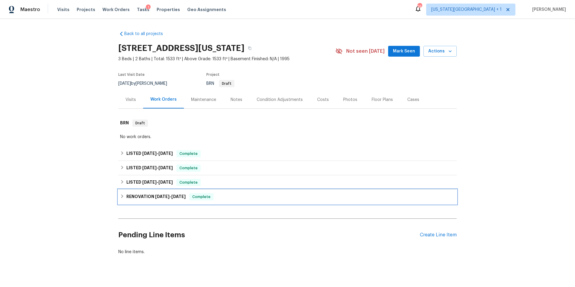
click at [144, 197] on h6 "RENOVATION [DATE] - [DATE]" at bounding box center [155, 196] width 59 height 7
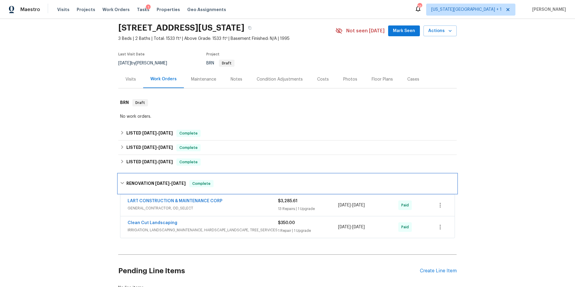
scroll to position [22, 0]
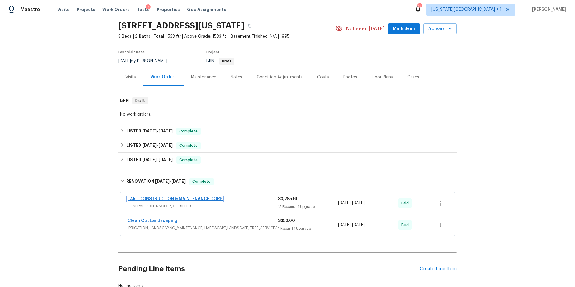
click at [154, 199] on link "LART CONSTRUCTION & MAINTENANCE CORP" at bounding box center [175, 199] width 95 height 4
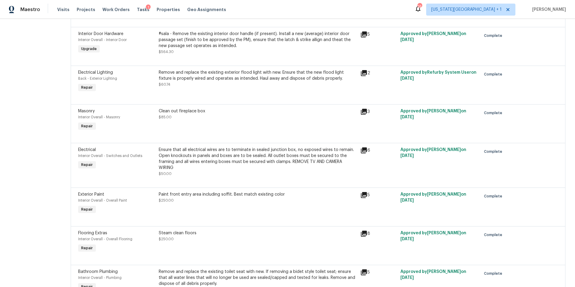
scroll to position [169, 0]
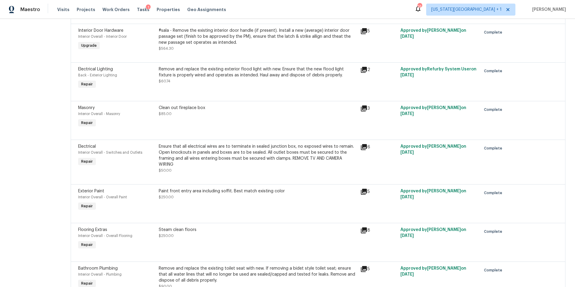
click at [231, 155] on div "Ensure that all electrical wires are to terminate in sealed junction box, no ex…" at bounding box center [258, 156] width 198 height 24
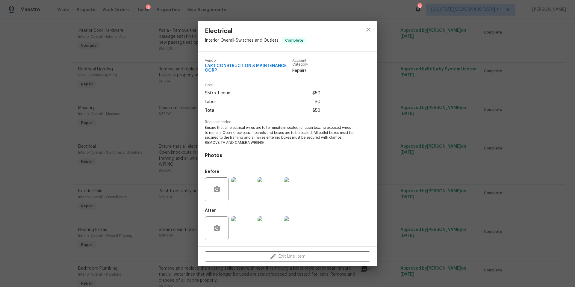
click at [389, 100] on div "Electrical Interior Overall - Switches and Outlets Complete Vendor LART CONSTRU…" at bounding box center [287, 143] width 575 height 287
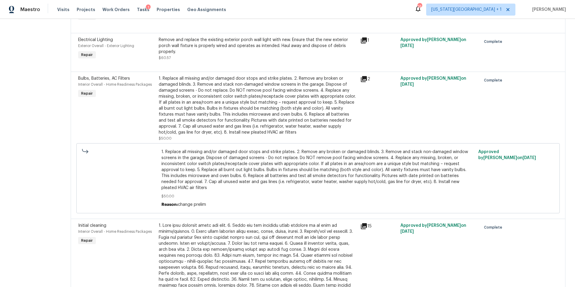
scroll to position [569, 0]
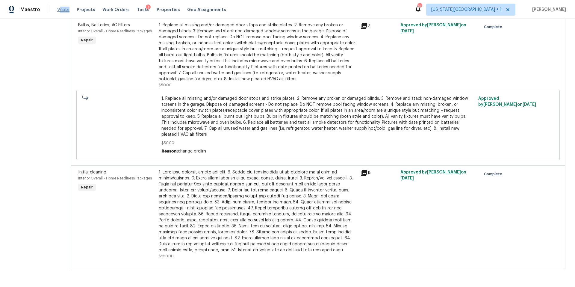
click at [59, 12] on div "Visits Projects Work Orders Tasks 1 Properties Geo Assignments" at bounding box center [145, 10] width 176 height 12
click at [61, 11] on span "Visits" at bounding box center [63, 10] width 12 height 6
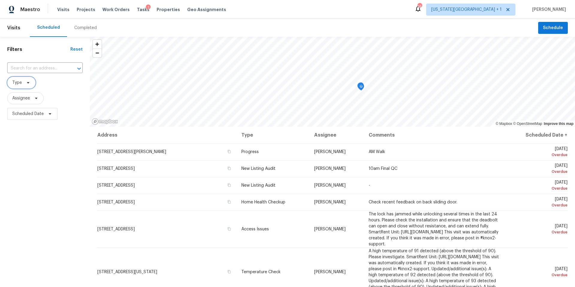
click at [24, 83] on span at bounding box center [27, 82] width 7 height 5
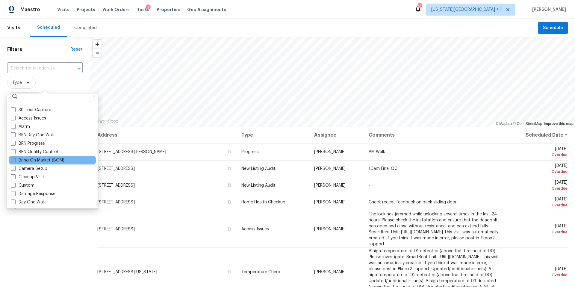
scroll to position [36, 0]
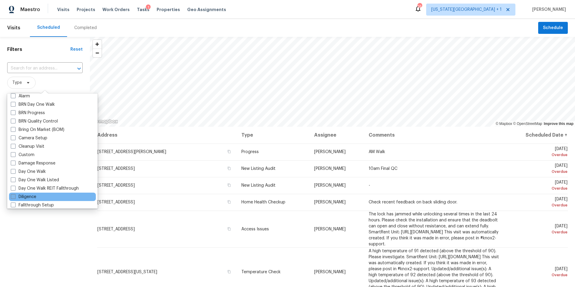
click at [27, 194] on label "Diligence" at bounding box center [23, 197] width 25 height 6
click at [15, 194] on input "Diligence" at bounding box center [13, 196] width 4 height 4
checkbox input "true"
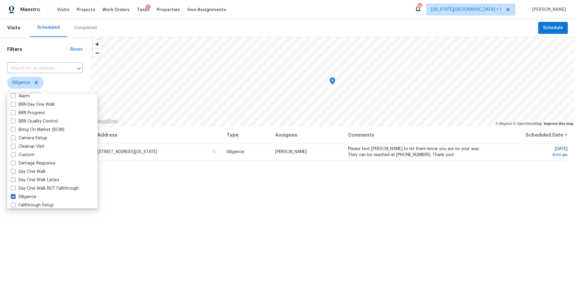
click at [22, 238] on div "Filters Reset ​ Diligence Assignee Scheduled Date" at bounding box center [45, 196] width 90 height 319
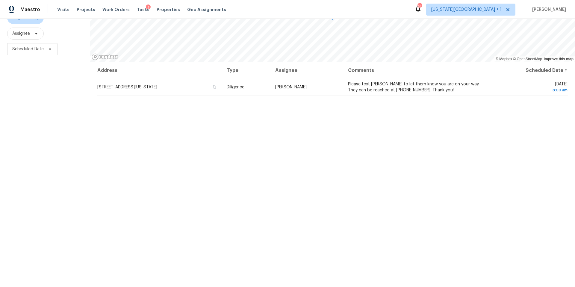
scroll to position [68, 0]
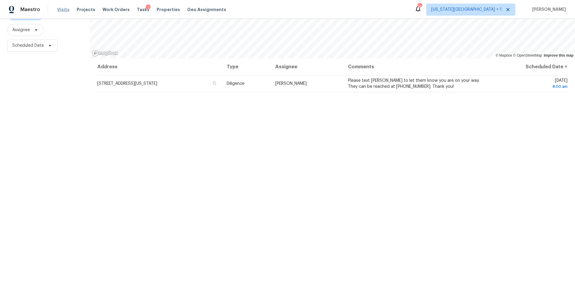
click at [63, 7] on span "Visits" at bounding box center [63, 10] width 12 height 6
click at [60, 10] on span "Visits" at bounding box center [63, 10] width 12 height 6
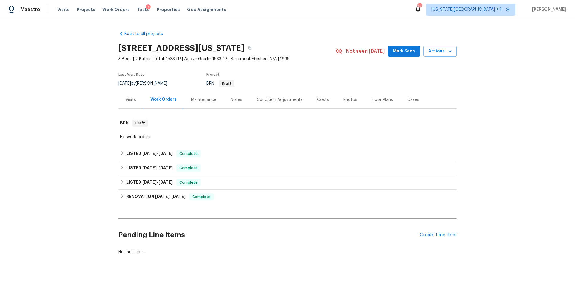
click at [127, 97] on div "Visits" at bounding box center [131, 100] width 10 height 6
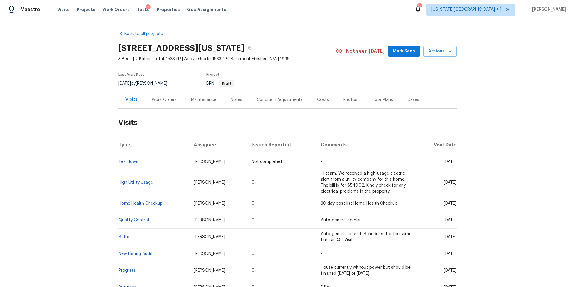
scroll to position [83, 0]
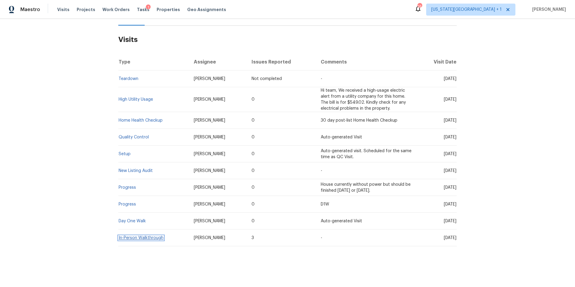
click at [131, 239] on link "In-Person Walkthrough" at bounding box center [141, 238] width 45 height 4
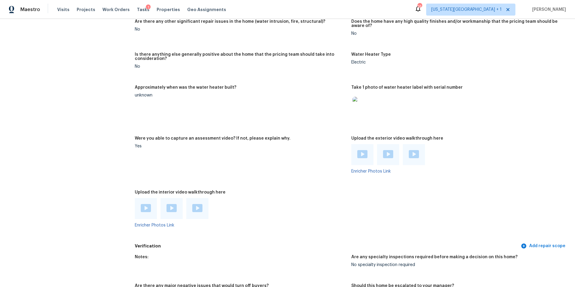
scroll to position [983, 0]
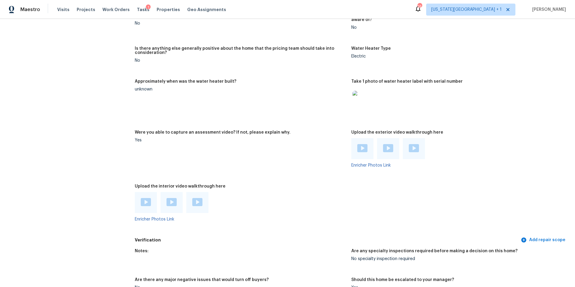
click at [360, 145] on img at bounding box center [362, 148] width 10 height 8
click at [386, 146] on img at bounding box center [388, 148] width 10 height 8
click at [412, 144] on img at bounding box center [414, 148] width 10 height 8
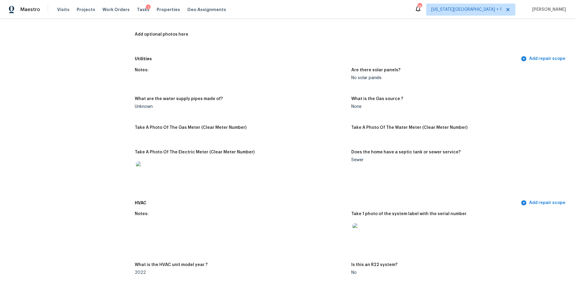
scroll to position [354, 0]
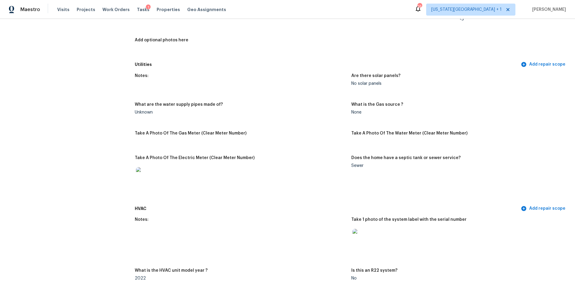
click at [148, 177] on img at bounding box center [145, 176] width 19 height 19
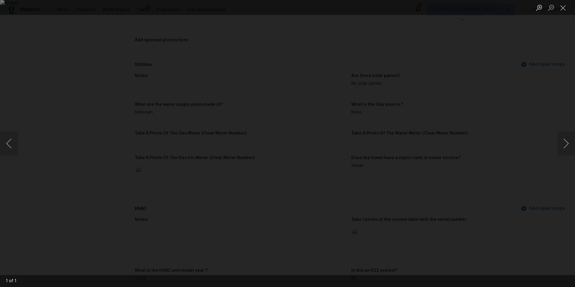
click at [315, 39] on div "Lightbox" at bounding box center [287, 143] width 575 height 287
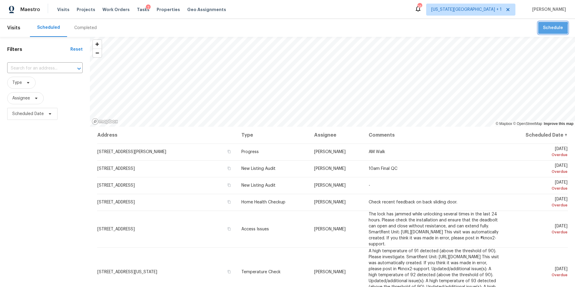
click at [551, 28] on span "Schedule" at bounding box center [553, 27] width 20 height 7
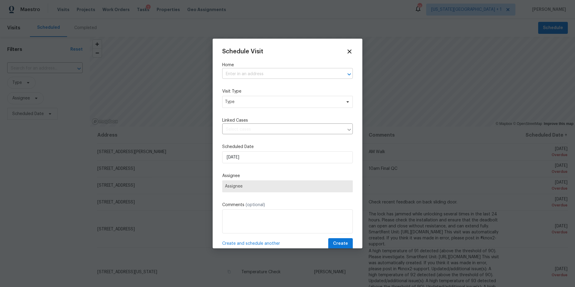
click at [256, 72] on input "text" at bounding box center [279, 74] width 114 height 9
type input "3530"
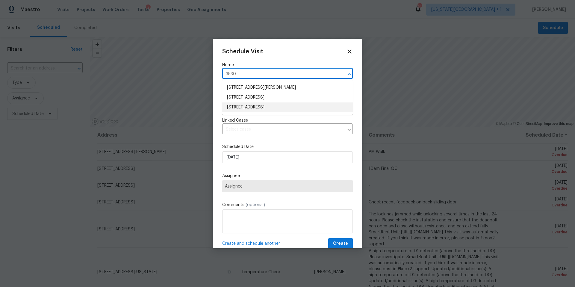
click at [250, 108] on li "[STREET_ADDRESS]" at bounding box center [287, 107] width 131 height 10
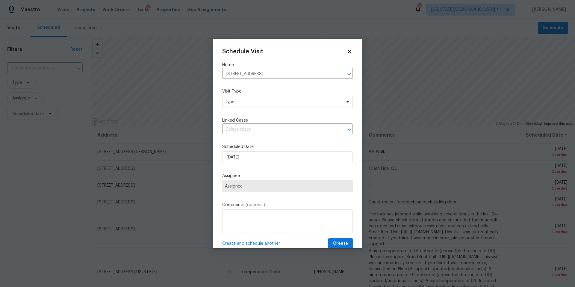
click at [250, 110] on div "Schedule Visit Home [STREET_ADDRESS] ​ Visit Type Type Linked Cases ​ Scheduled…" at bounding box center [287, 148] width 131 height 201
click at [250, 105] on span "Type" at bounding box center [287, 102] width 131 height 12
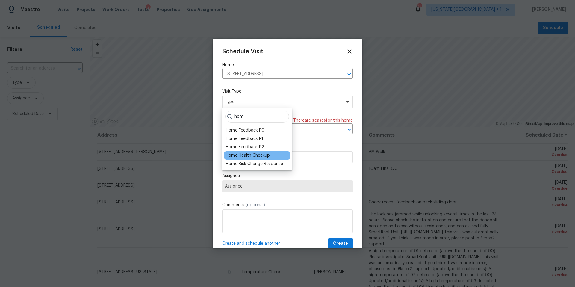
type input "hom"
click at [244, 153] on div "Home Health Checkup" at bounding box center [248, 156] width 44 height 6
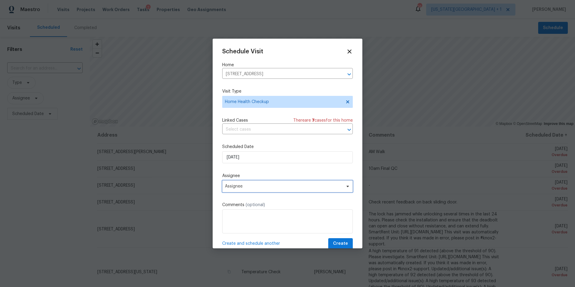
click at [243, 186] on span "Assignee" at bounding box center [283, 186] width 117 height 5
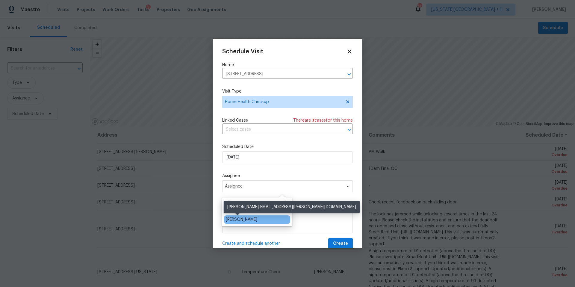
type input "[PERSON_NAME]"
click at [232, 222] on div "[PERSON_NAME]" at bounding box center [241, 220] width 31 height 6
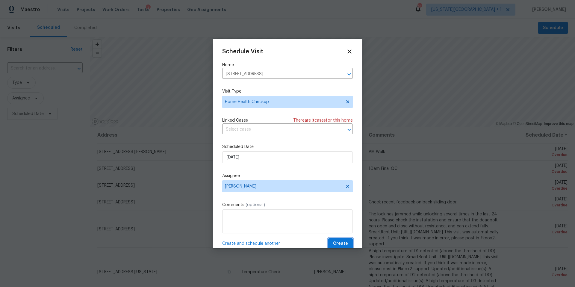
click at [340, 244] on span "Create" at bounding box center [340, 243] width 15 height 7
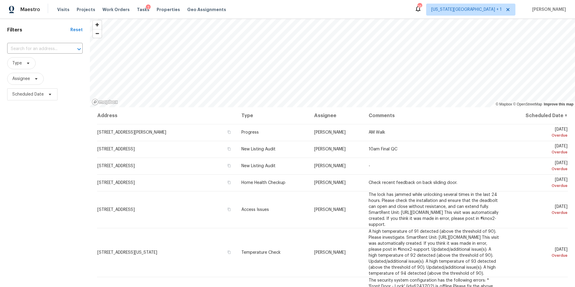
scroll to position [26, 0]
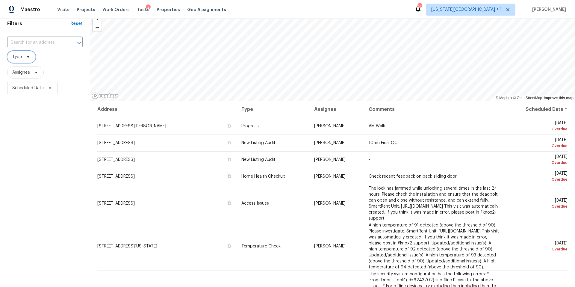
click at [28, 58] on icon at bounding box center [28, 57] width 5 height 5
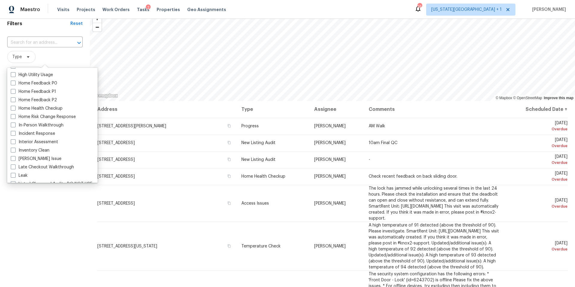
scroll to position [184, 0]
click at [34, 123] on label "In-Person Walkthrough" at bounding box center [37, 124] width 53 height 6
click at [15, 123] on input "In-Person Walkthrough" at bounding box center [13, 123] width 4 height 4
checkbox input "true"
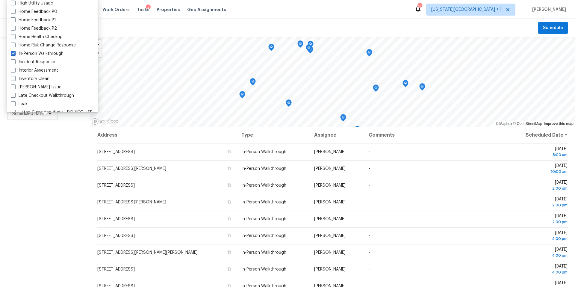
click at [30, 162] on div "Filters Reset ​ In-Person Walkthrough Assignee Scheduled Date" at bounding box center [45, 196] width 90 height 319
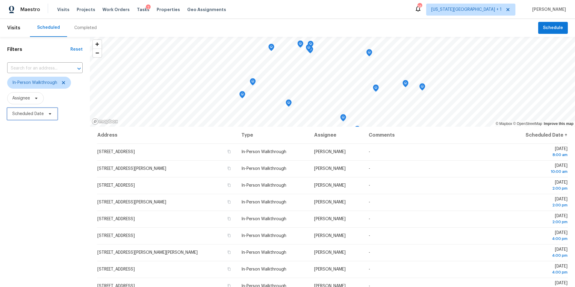
click at [46, 114] on span at bounding box center [49, 113] width 7 height 5
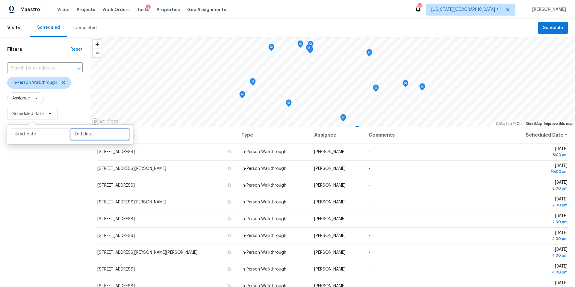
select select "7"
select select "2025"
select select "8"
select select "2025"
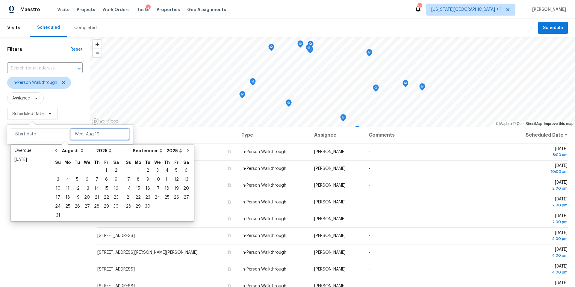
click at [82, 132] on input "text" at bounding box center [99, 134] width 59 height 12
click at [104, 196] on div "22" at bounding box center [107, 197] width 10 height 8
type input "Fri, Aug 22"
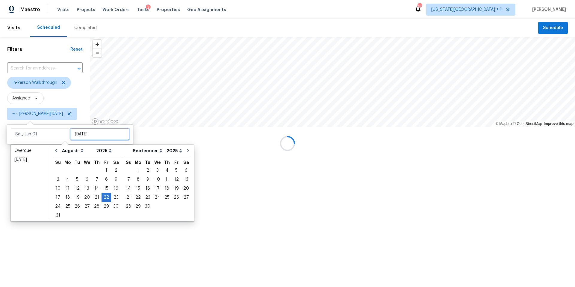
type input "Fri, Aug 22"
type input "Fri, Aug 29"
type input "Fri, Aug 22"
click at [77, 251] on div at bounding box center [287, 143] width 575 height 287
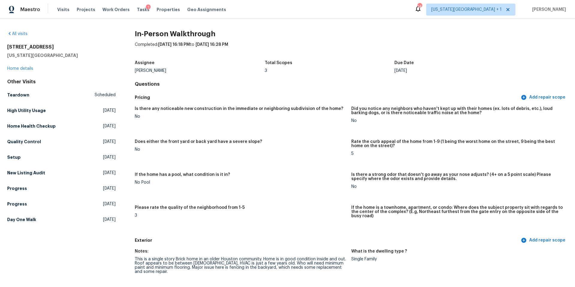
click at [157, 9] on span "Properties" at bounding box center [168, 10] width 23 height 6
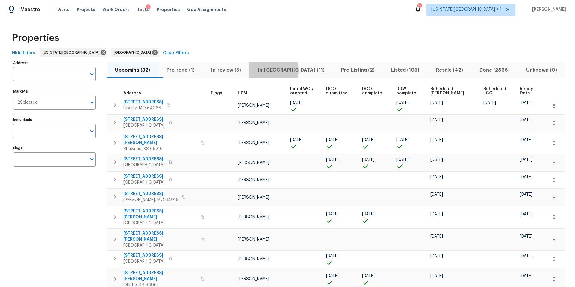
click at [282, 70] on span "In-[GEOGRAPHIC_DATA] (11)" at bounding box center [291, 70] width 76 height 8
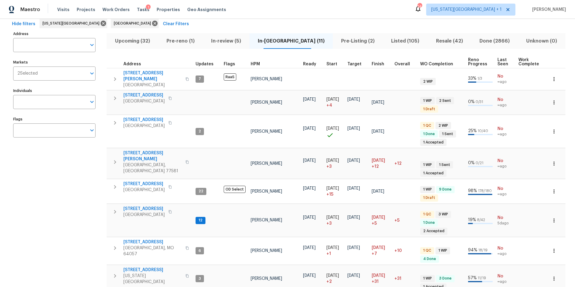
scroll to position [31, 0]
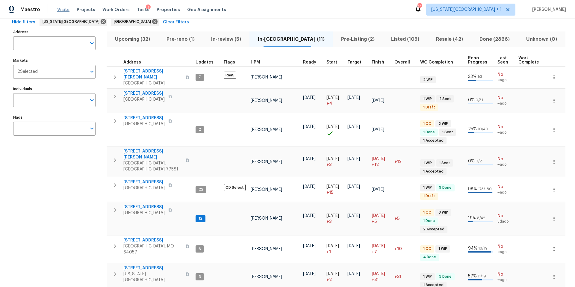
click at [61, 8] on span "Visits" at bounding box center [63, 10] width 12 height 6
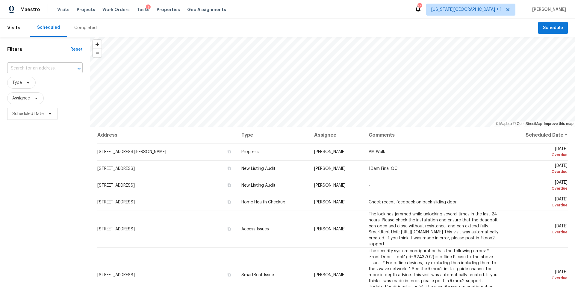
click at [26, 69] on input "text" at bounding box center [36, 68] width 59 height 9
click at [555, 28] on span "Schedule" at bounding box center [553, 27] width 20 height 7
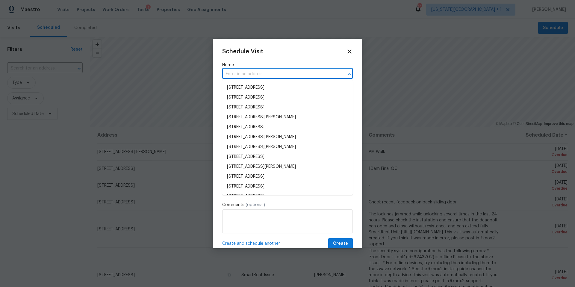
click at [296, 76] on input "text" at bounding box center [279, 74] width 114 height 9
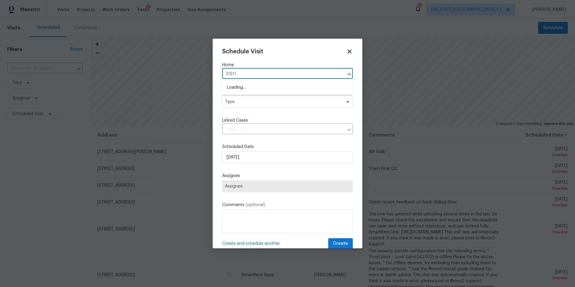
type input "31611"
click at [285, 99] on li "[STREET_ADDRESS]" at bounding box center [287, 98] width 131 height 10
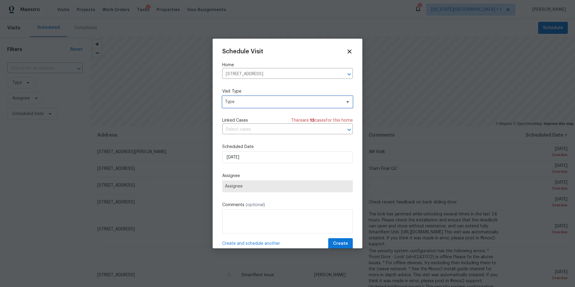
click at [268, 104] on span "Type" at bounding box center [283, 102] width 117 height 6
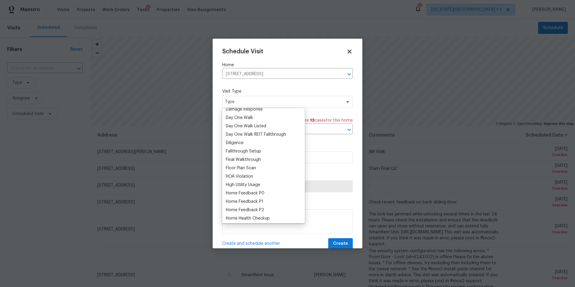
scroll to position [130, 0]
click at [238, 191] on div "Home Health Checkup" at bounding box center [248, 194] width 44 height 6
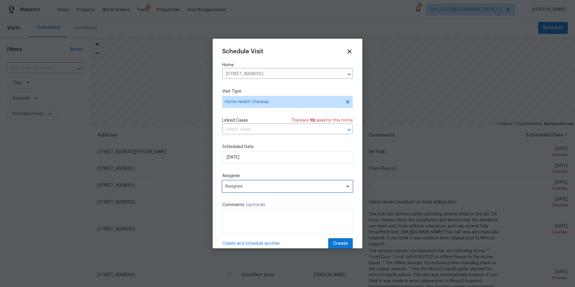
click at [247, 190] on span "Assignee" at bounding box center [287, 186] width 131 height 12
type input "[PERSON_NAME]"
click at [237, 221] on div "[PERSON_NAME]" at bounding box center [241, 220] width 31 height 6
click at [345, 244] on span "Create" at bounding box center [340, 243] width 15 height 7
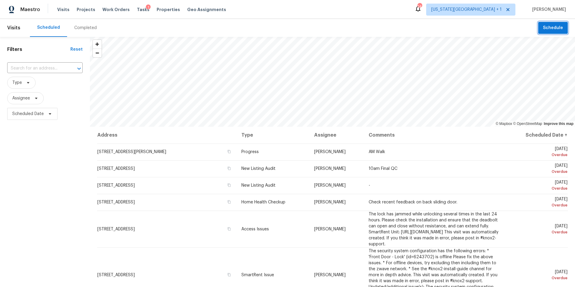
click at [557, 33] on button "Schedule" at bounding box center [553, 28] width 30 height 12
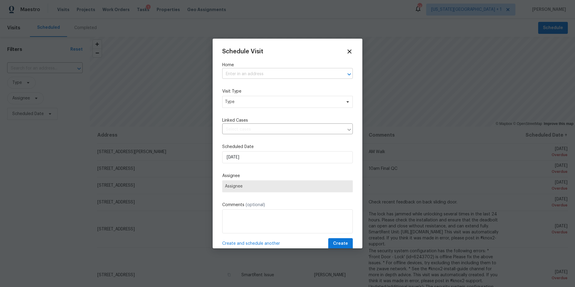
click at [268, 74] on input "text" at bounding box center [279, 74] width 114 height 9
type input "4822 s fair"
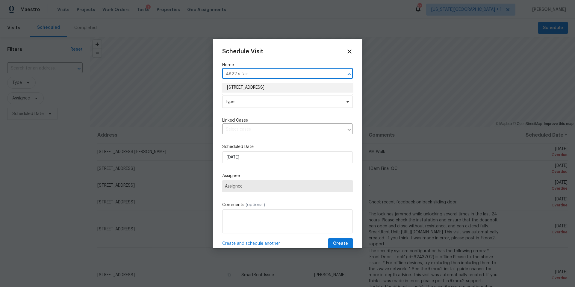
click at [262, 88] on li "[STREET_ADDRESS]" at bounding box center [287, 88] width 131 height 10
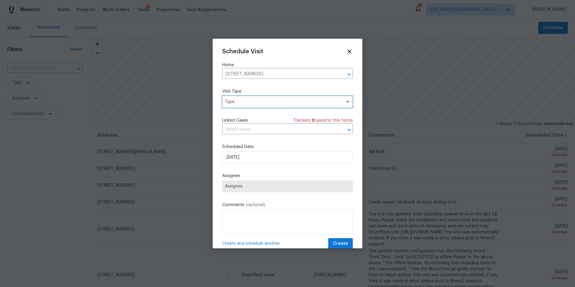
click at [255, 102] on span "Type" at bounding box center [283, 102] width 117 height 6
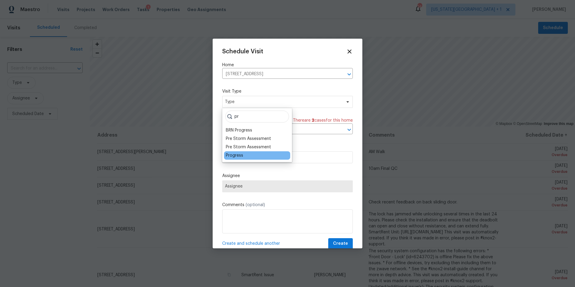
type input "pr"
click at [232, 156] on div "Progress" at bounding box center [234, 156] width 17 height 6
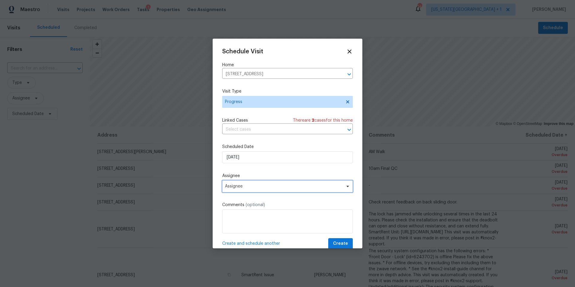
click at [239, 190] on span "Assignee" at bounding box center [287, 186] width 131 height 12
type input "[PERSON_NAME]"
click at [233, 219] on div "[PERSON_NAME]" at bounding box center [241, 220] width 31 height 6
click at [336, 242] on span "Create" at bounding box center [340, 243] width 15 height 7
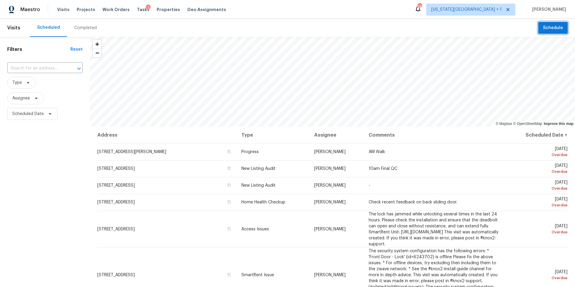
click at [555, 22] on button "Schedule" at bounding box center [553, 28] width 30 height 12
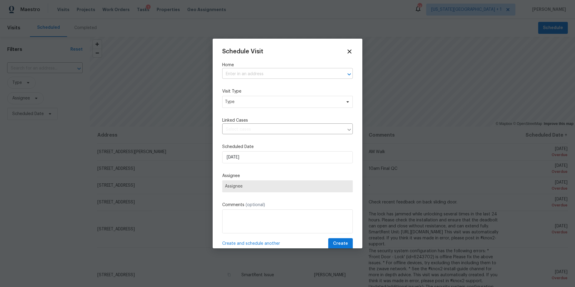
click at [249, 71] on input "text" at bounding box center [279, 74] width 114 height 9
type input "21410"
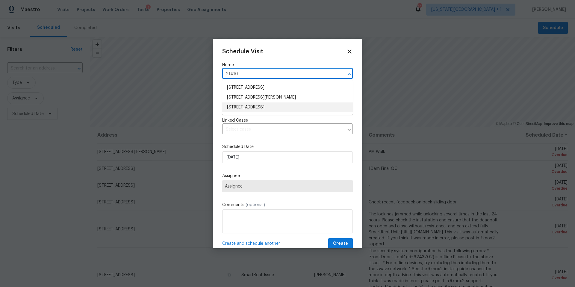
click at [237, 104] on li "[STREET_ADDRESS]" at bounding box center [287, 107] width 131 height 10
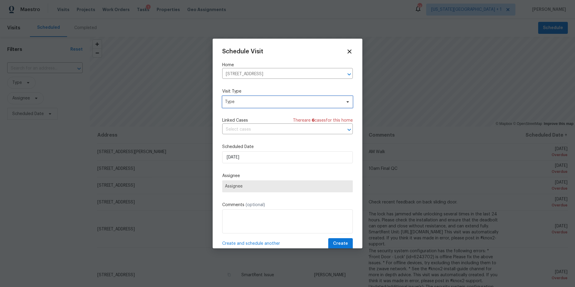
click at [243, 101] on span "Type" at bounding box center [283, 102] width 117 height 6
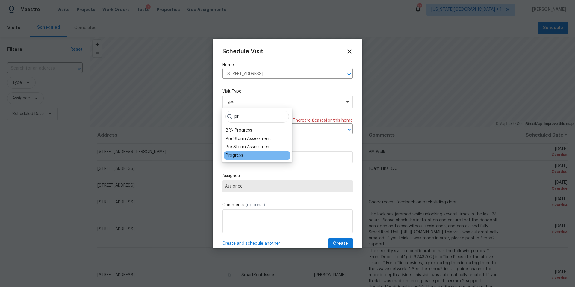
type input "pr"
click at [233, 155] on div "Progress" at bounding box center [234, 156] width 17 height 6
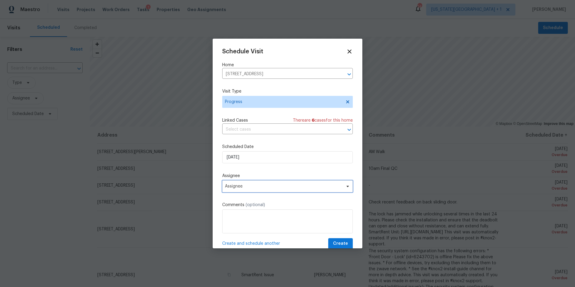
click at [243, 189] on span "Assignee" at bounding box center [283, 186] width 117 height 5
type input "[PERSON_NAME]"
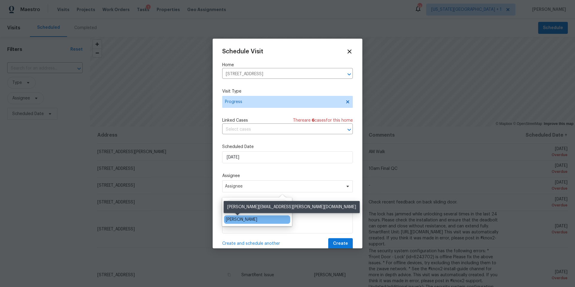
click at [233, 220] on div "[PERSON_NAME]" at bounding box center [241, 220] width 31 height 6
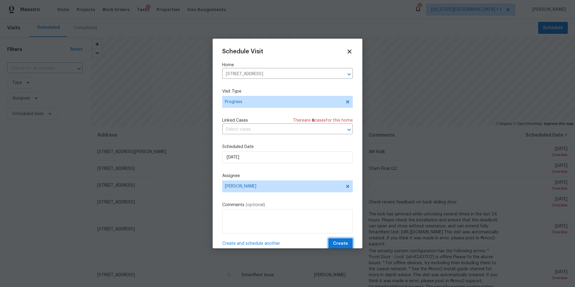
click at [340, 242] on span "Create" at bounding box center [340, 243] width 15 height 7
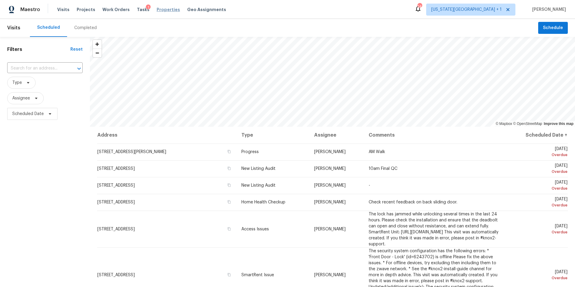
click at [157, 10] on span "Properties" at bounding box center [168, 10] width 23 height 6
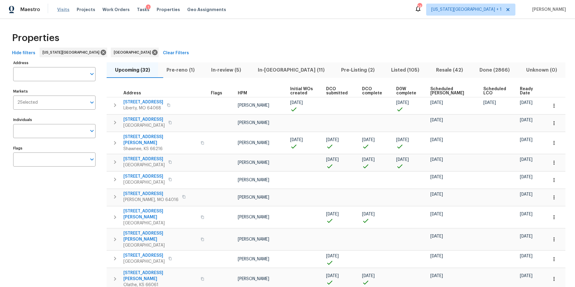
click at [61, 11] on span "Visits" at bounding box center [63, 10] width 12 height 6
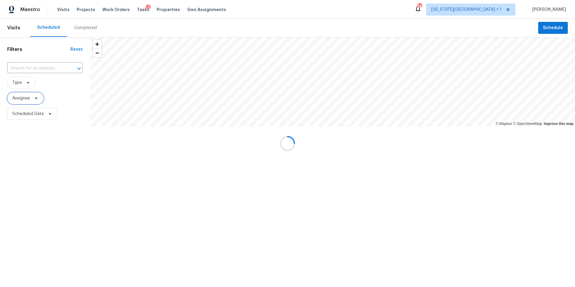
click at [28, 100] on span "Assignee" at bounding box center [21, 98] width 18 height 6
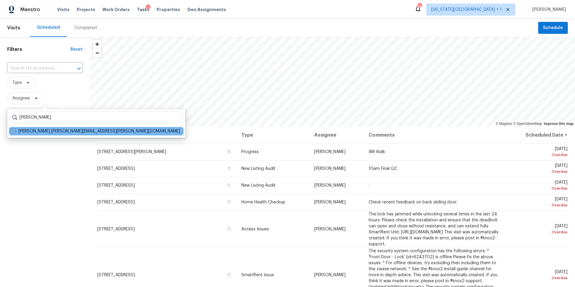
type input "[PERSON_NAME]"
click at [16, 131] on label "[PERSON_NAME] [PERSON_NAME][EMAIL_ADDRESS][PERSON_NAME][DOMAIN_NAME]" at bounding box center [95, 131] width 169 height 6
click at [15, 131] on input "[PERSON_NAME] [PERSON_NAME][EMAIL_ADDRESS][PERSON_NAME][DOMAIN_NAME]" at bounding box center [13, 130] width 4 height 4
checkbox input "true"
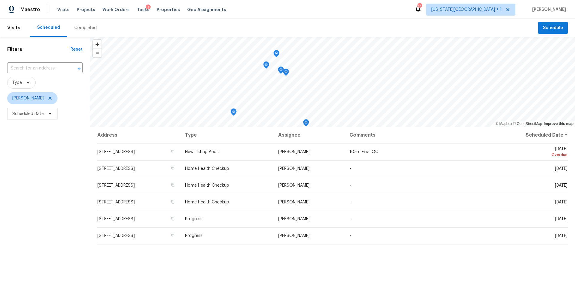
click at [276, 53] on icon "Map marker" at bounding box center [276, 53] width 5 height 7
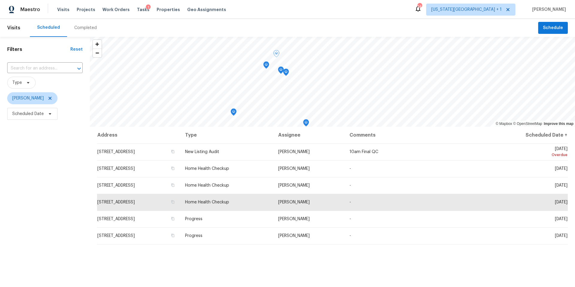
click at [268, 65] on icon "Map marker" at bounding box center [266, 65] width 5 height 7
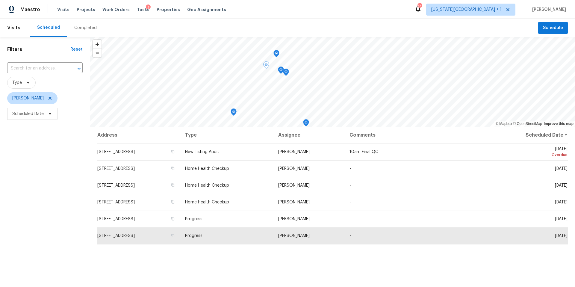
click at [307, 123] on icon "Map marker" at bounding box center [306, 123] width 5 height 7
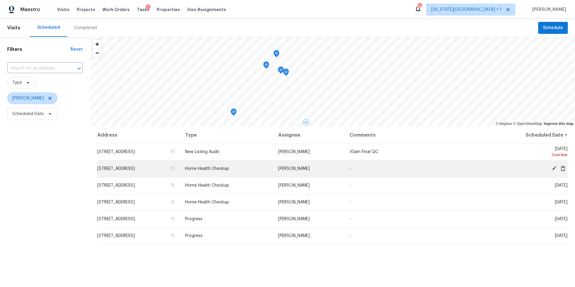
click at [553, 168] on icon at bounding box center [554, 168] width 5 height 5
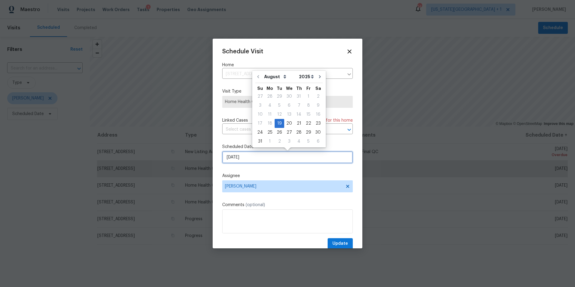
click at [254, 160] on input "[DATE]" at bounding box center [287, 157] width 131 height 12
click at [287, 125] on div "20" at bounding box center [289, 123] width 10 height 8
type input "[DATE]"
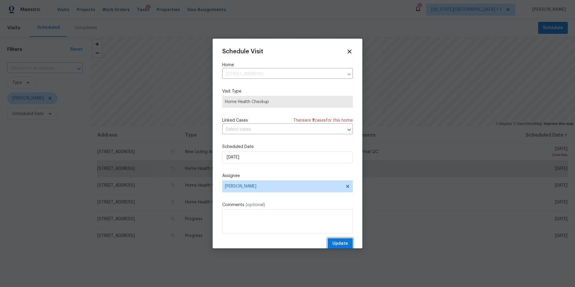
click at [339, 247] on span "Update" at bounding box center [341, 243] width 16 height 7
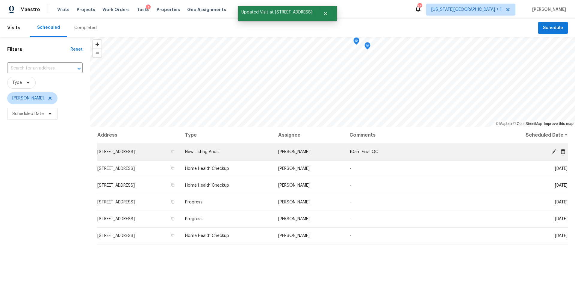
click at [553, 152] on icon at bounding box center [554, 151] width 5 height 5
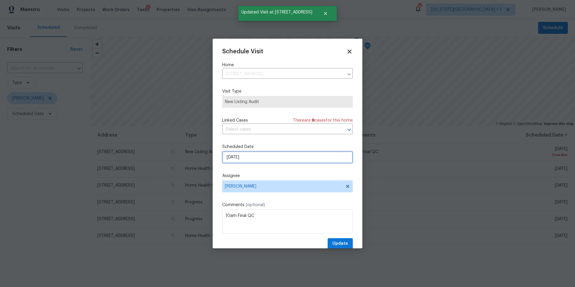
click at [263, 158] on input "[DATE]" at bounding box center [287, 157] width 131 height 12
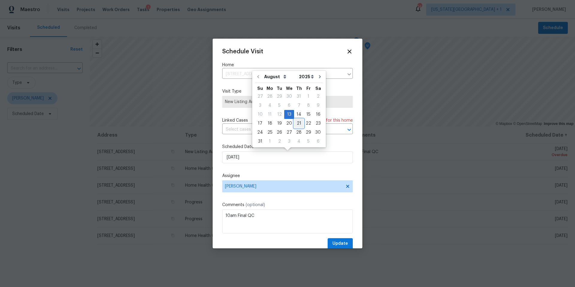
click at [298, 123] on div "21" at bounding box center [299, 123] width 10 height 8
type input "[DATE]"
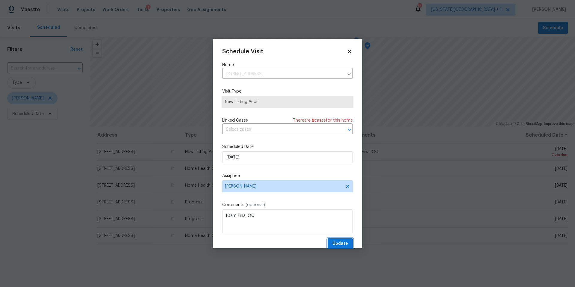
click at [337, 244] on span "Update" at bounding box center [341, 243] width 16 height 7
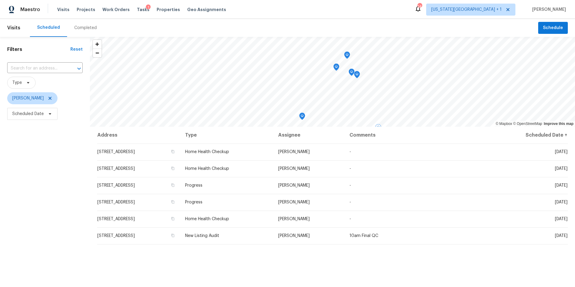
click at [337, 68] on icon "Map marker" at bounding box center [336, 67] width 5 height 7
